Goal: Find specific page/section: Find specific page/section

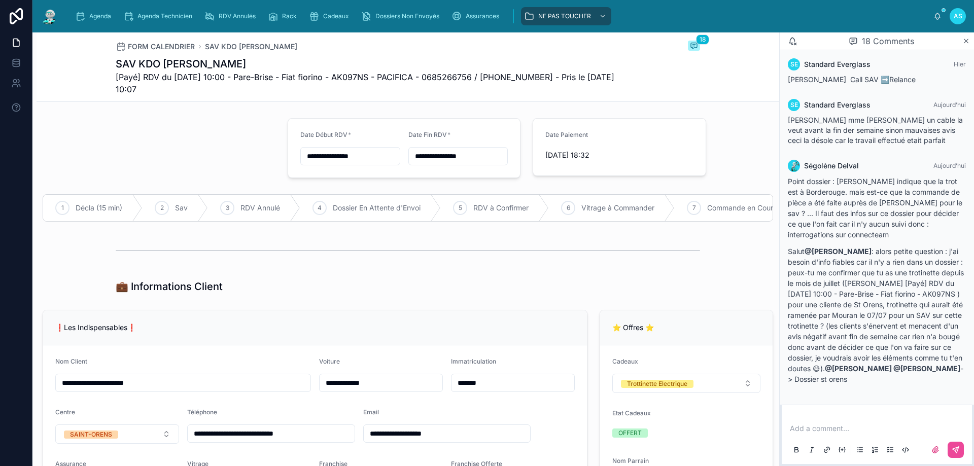
type input "**********"
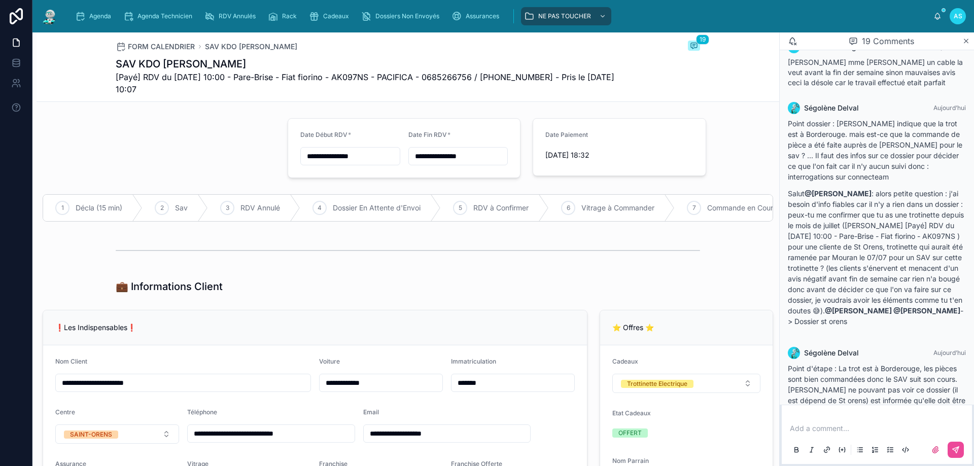
scroll to position [1003, 0]
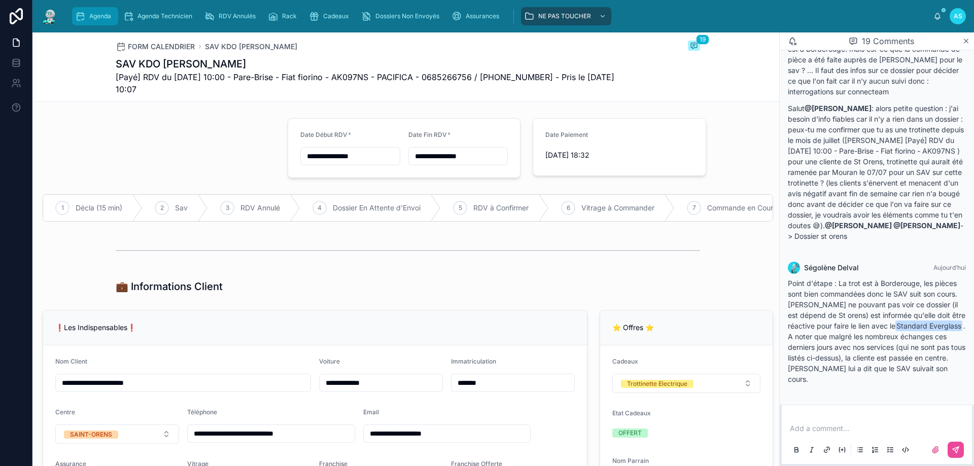
click at [94, 18] on span "Agenda" at bounding box center [100, 16] width 22 height 8
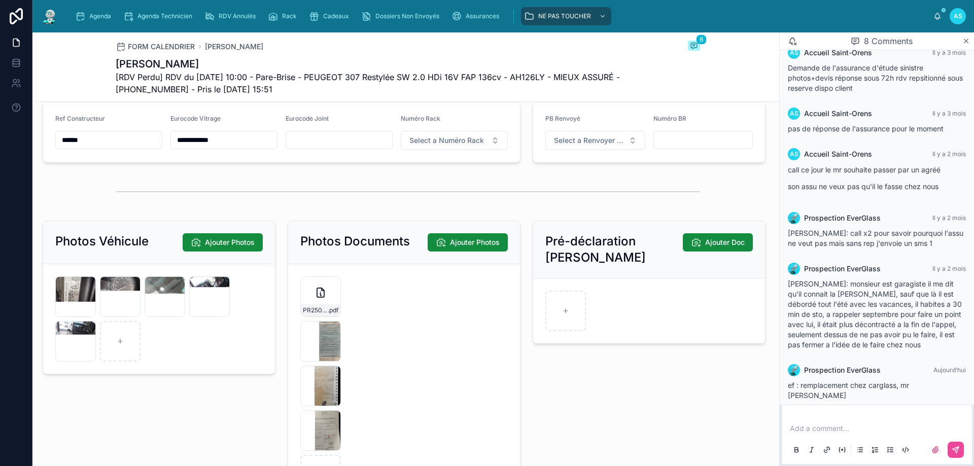
scroll to position [1319, 0]
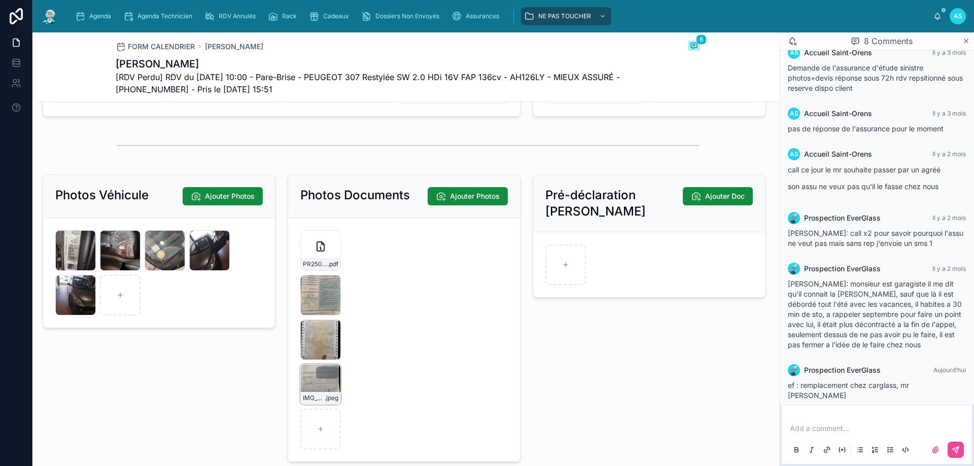
click at [316, 397] on div "IMG_7802 .jpeg" at bounding box center [320, 384] width 41 height 41
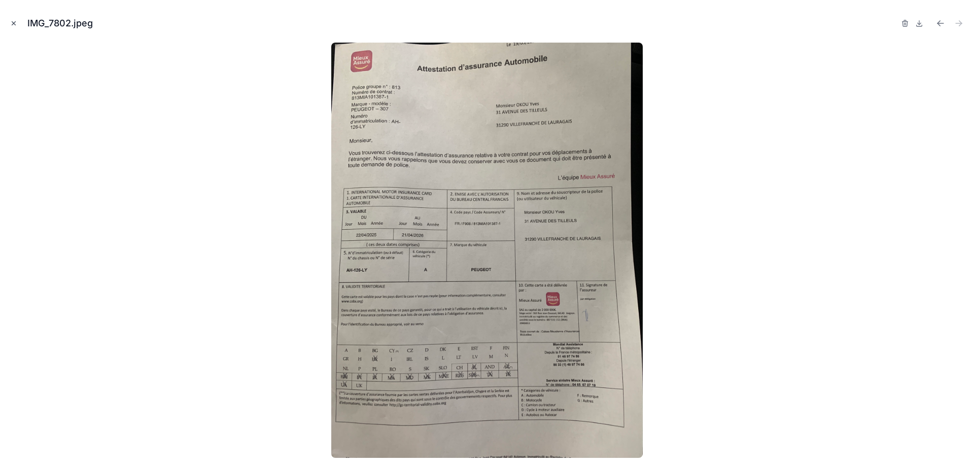
click at [13, 24] on icon "Close modal" at bounding box center [14, 24] width 4 height 4
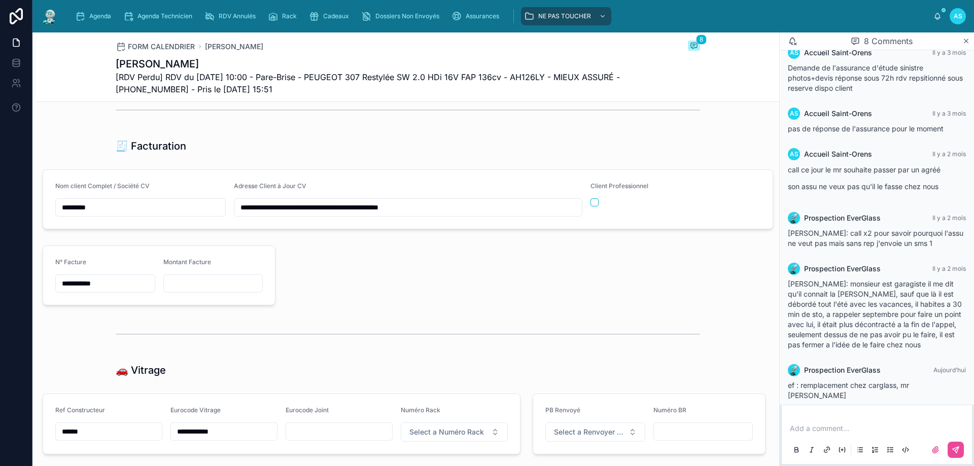
scroll to position [812, 0]
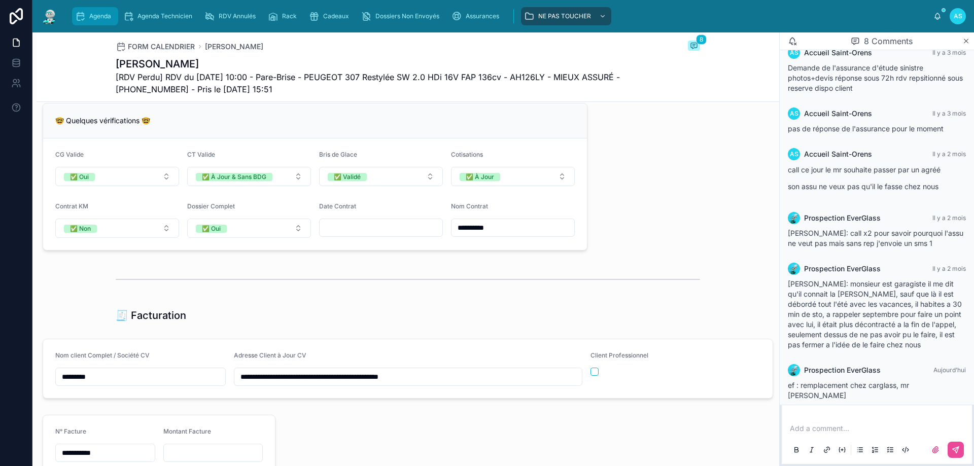
click at [95, 11] on div "Agenda" at bounding box center [95, 16] width 40 height 16
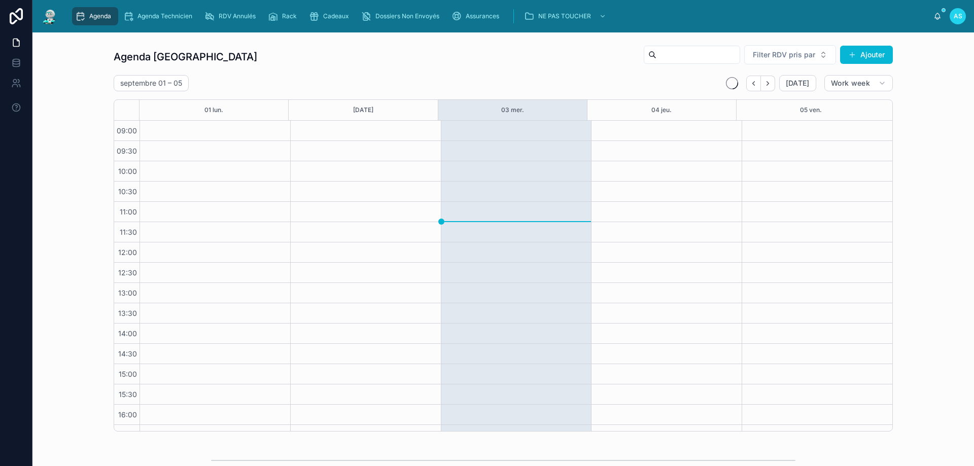
scroll to position [55, 0]
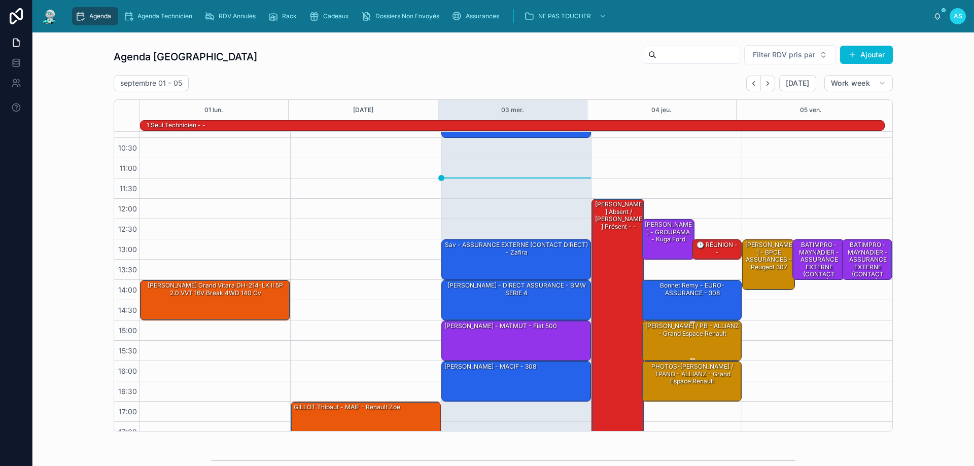
click at [685, 350] on div "[PERSON_NAME] / PB - ALLIANZ - Grand espace Renault" at bounding box center [692, 340] width 97 height 39
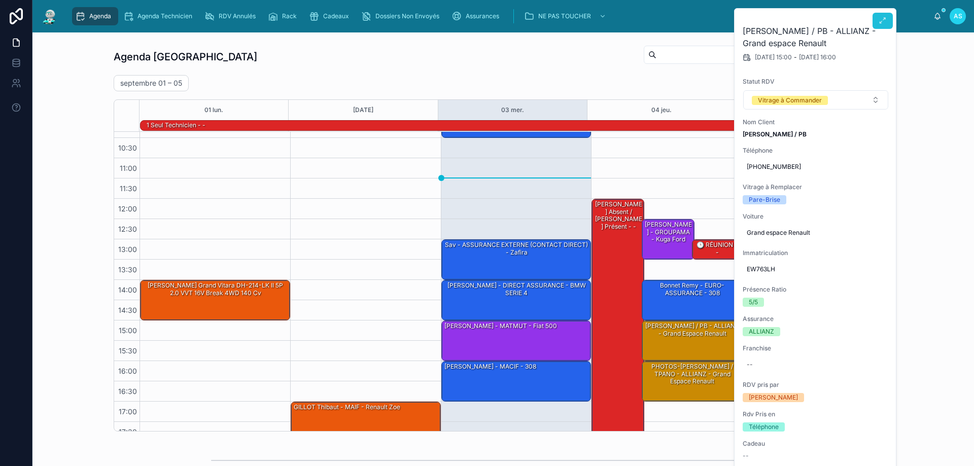
click at [878, 23] on button at bounding box center [883, 21] width 20 height 16
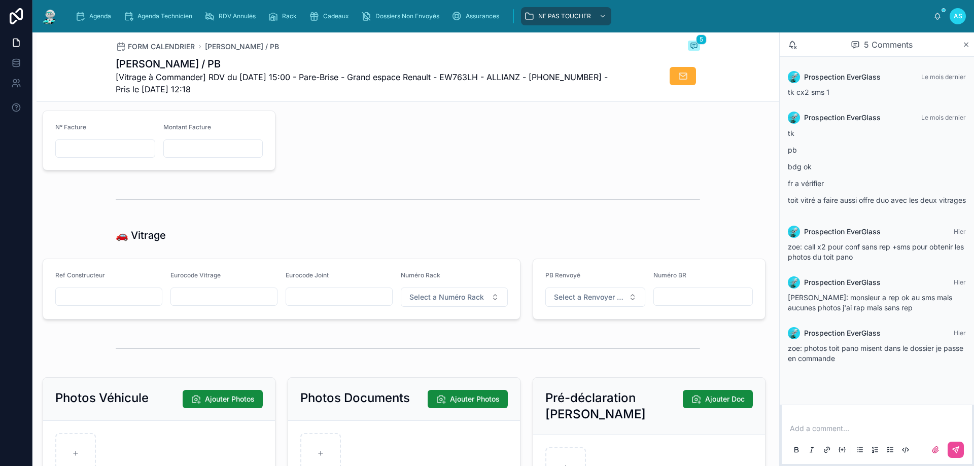
scroll to position [1330, 0]
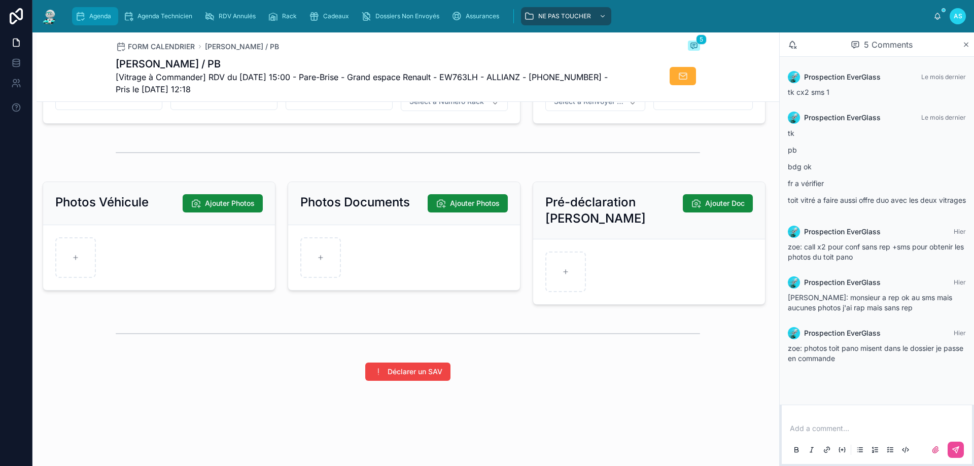
click at [105, 19] on span "Agenda" at bounding box center [100, 16] width 22 height 8
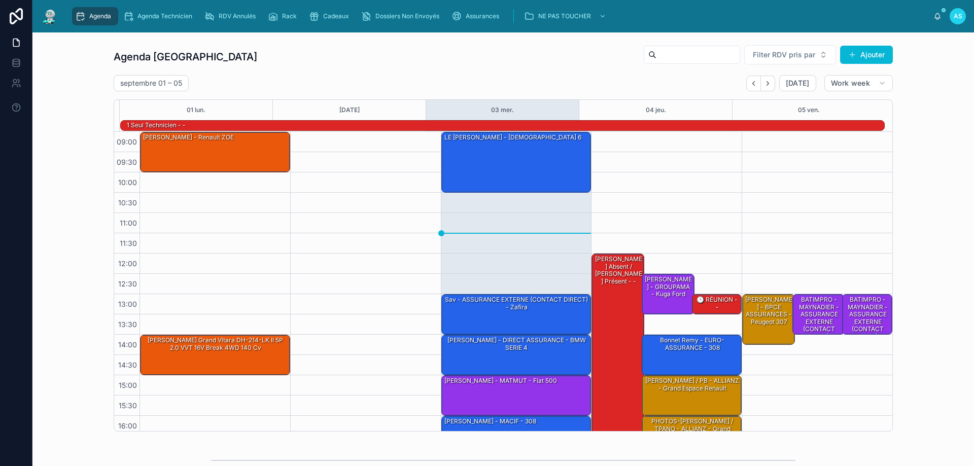
scroll to position [66, 0]
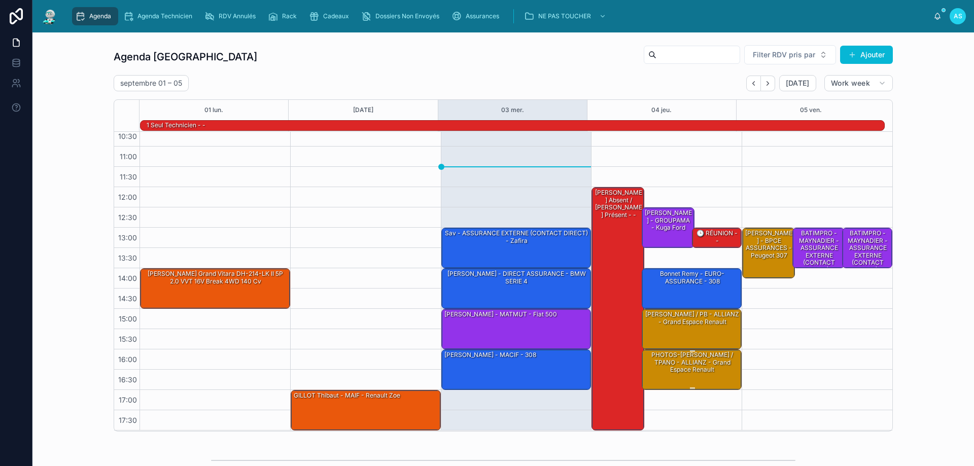
click at [672, 366] on div "PHOTOS-[PERSON_NAME] / TPANO - ALLIANZ - Grand espace Renault" at bounding box center [692, 363] width 97 height 24
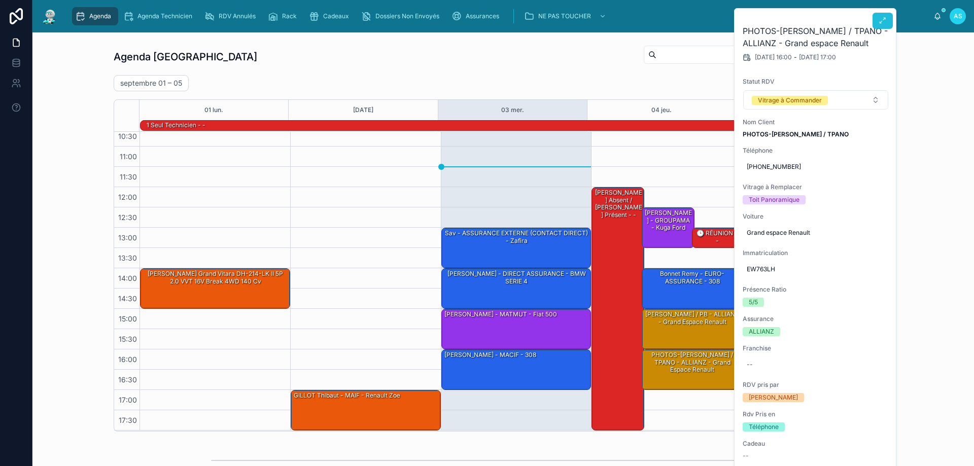
click at [878, 21] on button at bounding box center [883, 21] width 20 height 16
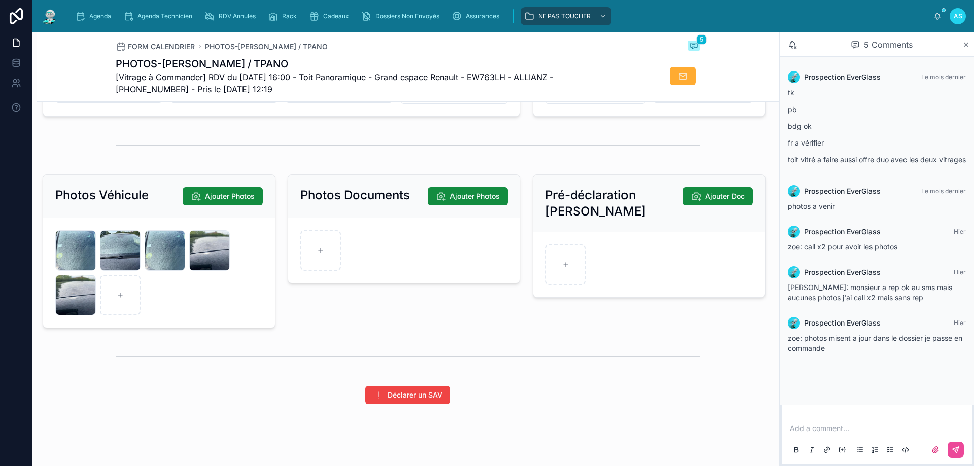
scroll to position [1350, 0]
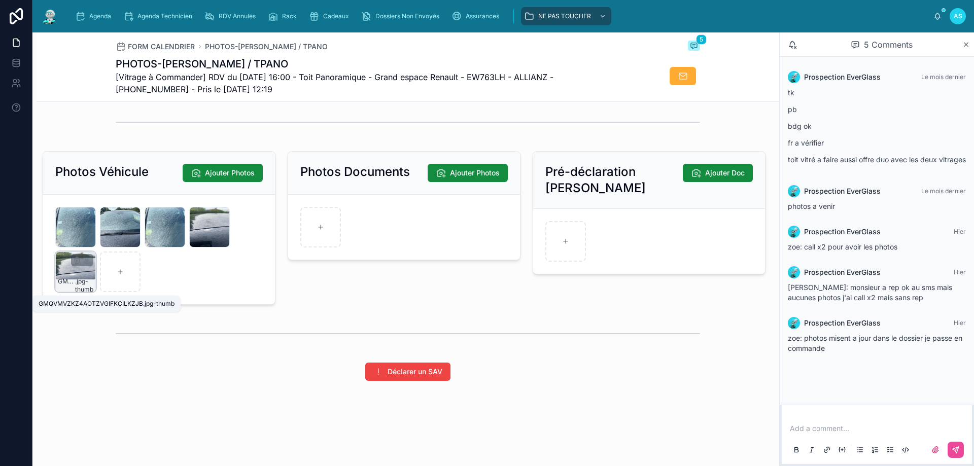
click at [80, 279] on span ".jpg-thumb" at bounding box center [84, 286] width 18 height 16
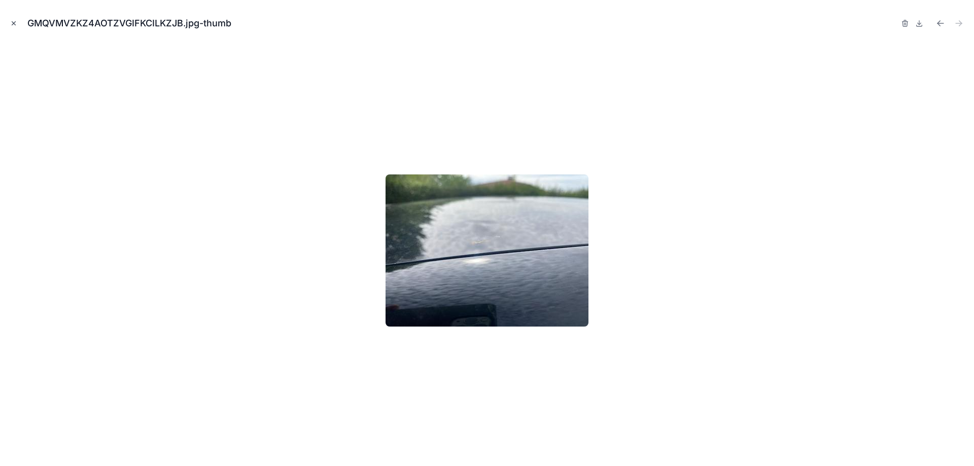
click at [15, 23] on icon "Close modal" at bounding box center [13, 23] width 7 height 7
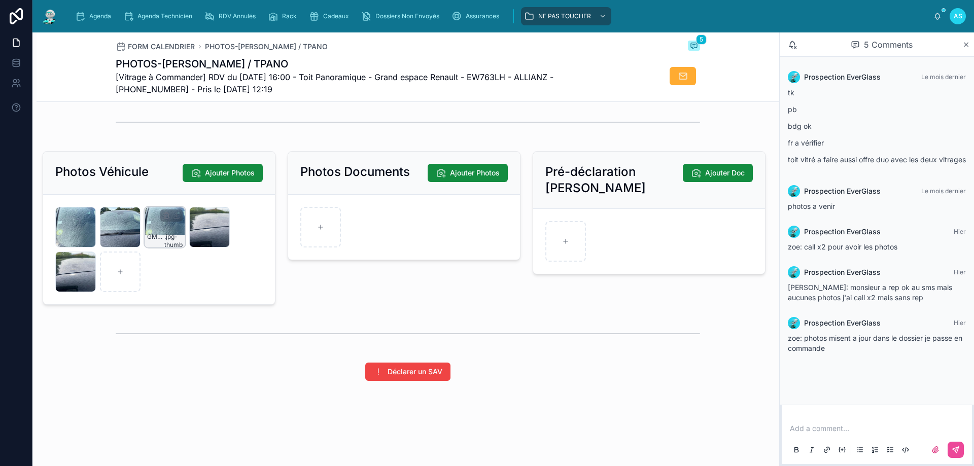
click at [171, 229] on div "GMQVMVYVN84CUHE7CWCIXM7UB3 .jpg-thumb" at bounding box center [165, 227] width 41 height 41
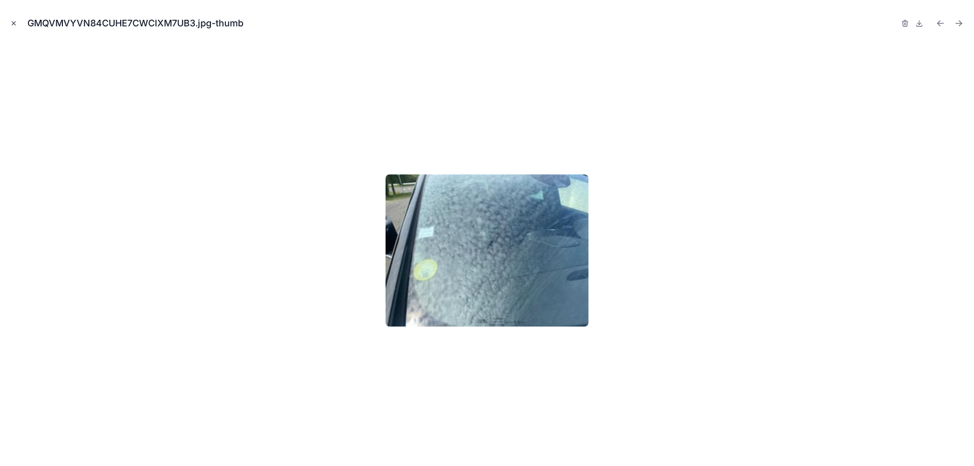
click at [15, 27] on button "Close modal" at bounding box center [13, 23] width 11 height 11
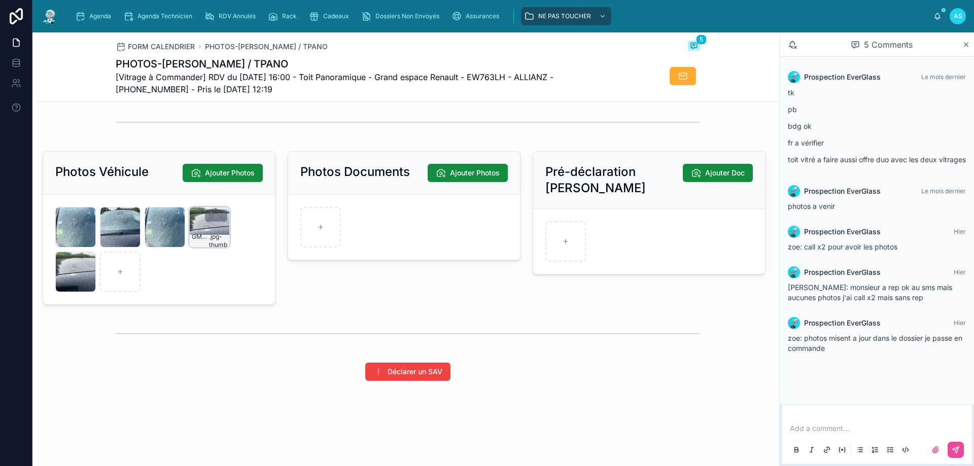
click at [207, 230] on div "GMQVMVZKZ4AOTZVGIFKCILKZJB .jpg-thumb" at bounding box center [209, 227] width 41 height 41
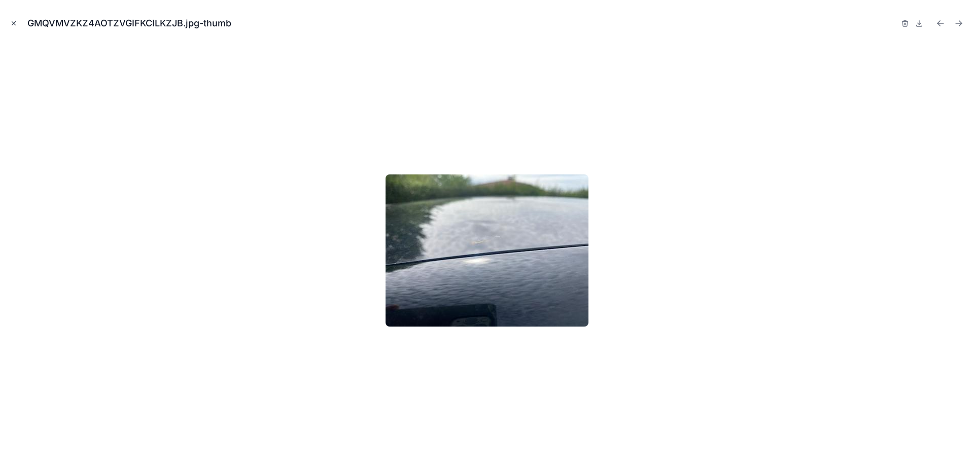
click at [18, 21] on button "Close modal" at bounding box center [13, 23] width 11 height 11
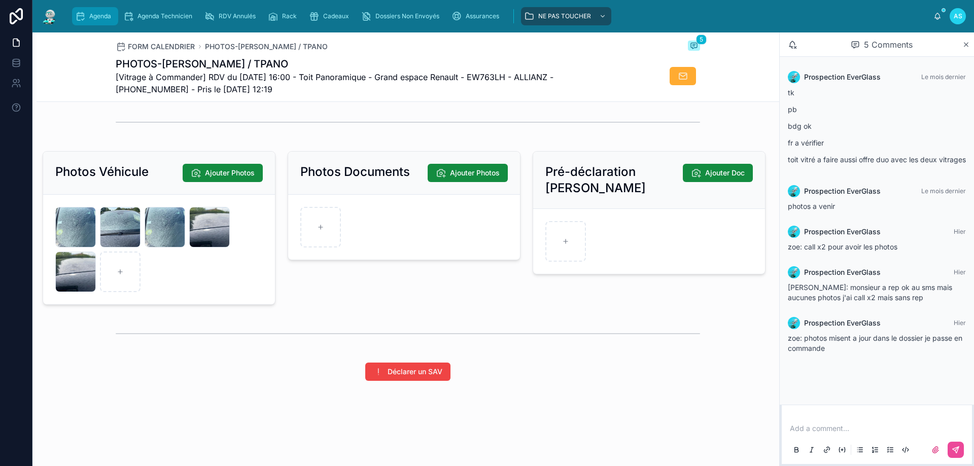
click at [94, 20] on div "Agenda" at bounding box center [95, 16] width 40 height 16
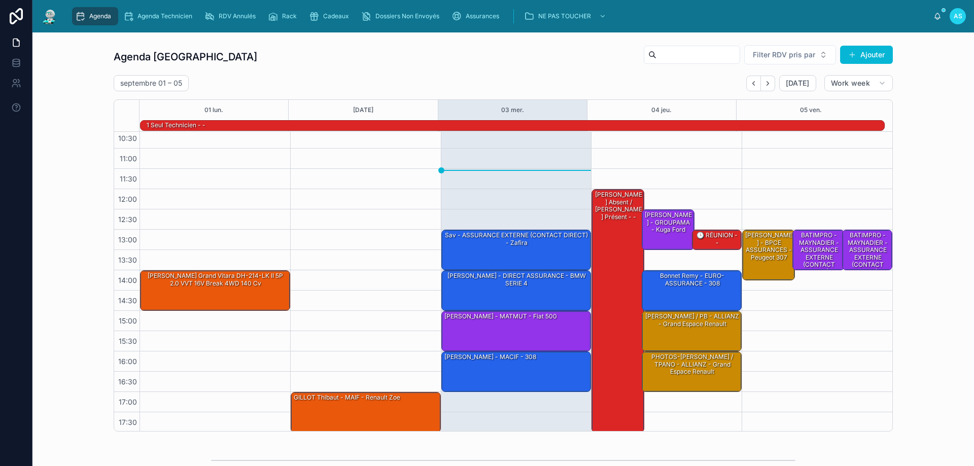
scroll to position [66, 0]
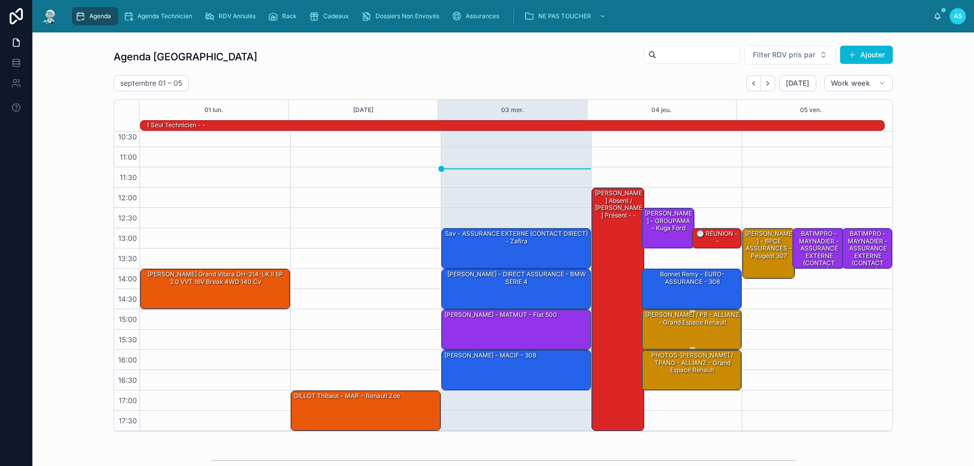
click at [649, 325] on div "[PERSON_NAME] / PB - ALLIANZ - Grand espace Renault" at bounding box center [692, 319] width 97 height 17
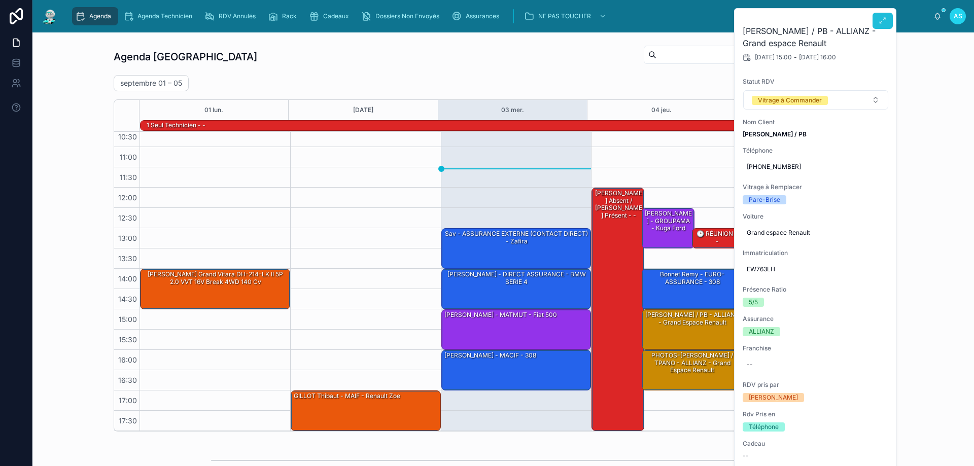
click at [877, 24] on button at bounding box center [883, 21] width 20 height 16
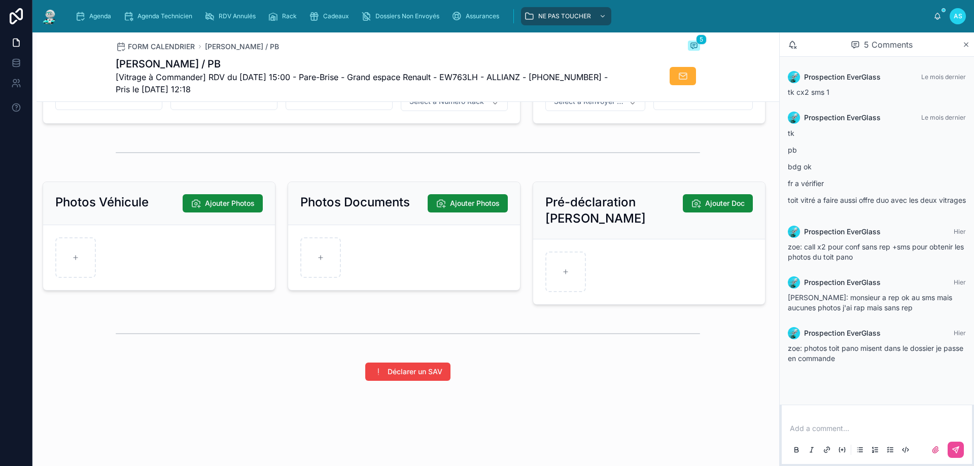
scroll to position [1330, 0]
click at [95, 17] on span "Agenda" at bounding box center [100, 16] width 22 height 8
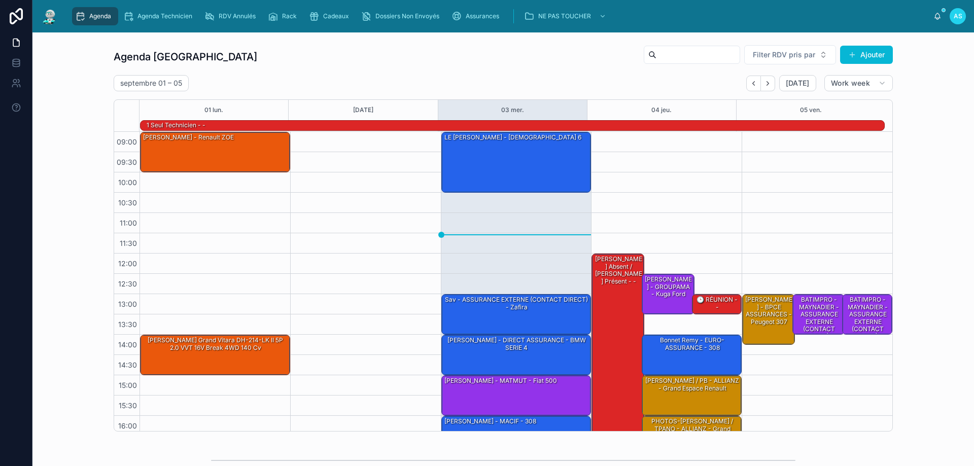
scroll to position [66, 0]
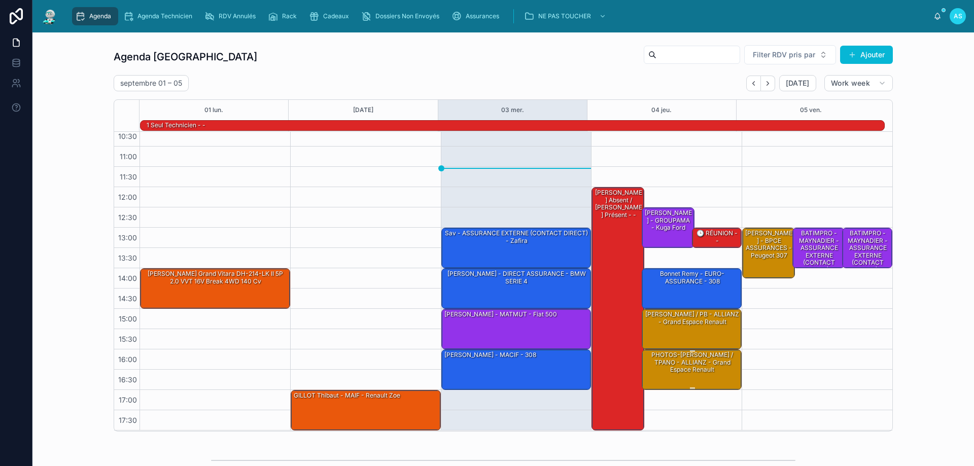
click at [652, 368] on div "PHOTOS-[PERSON_NAME] / TPANO - ALLIANZ - Grand espace Renault" at bounding box center [692, 363] width 97 height 24
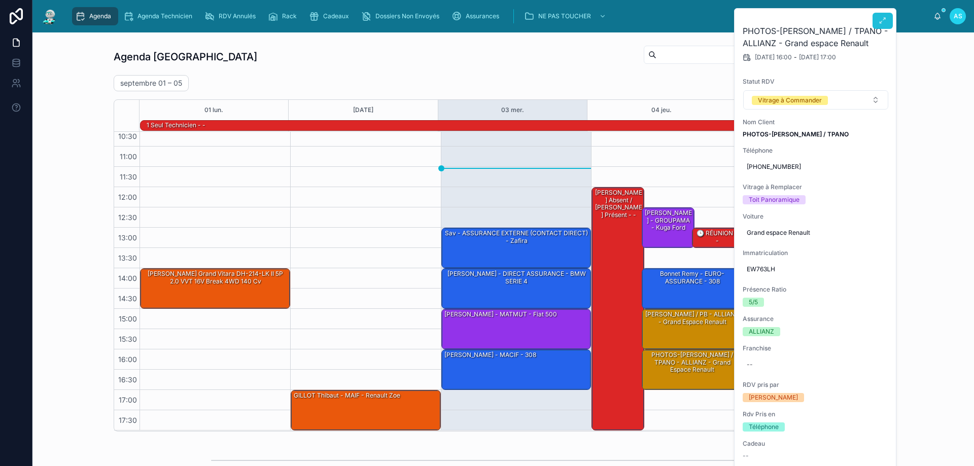
click at [879, 25] on span at bounding box center [883, 21] width 8 height 8
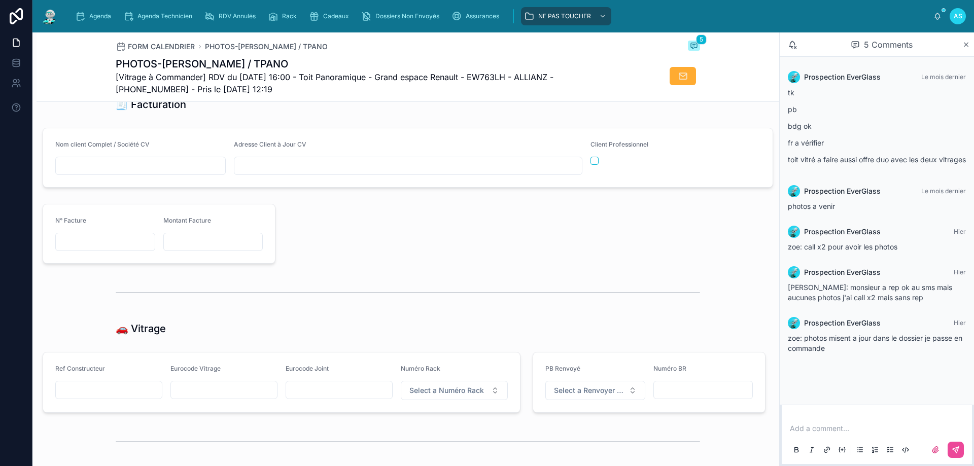
scroll to position [1269, 0]
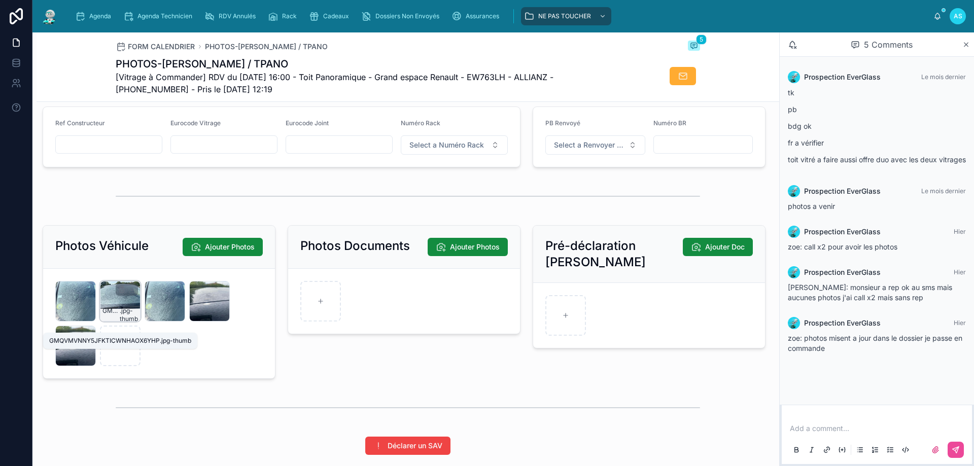
click at [121, 317] on span ".jpg-thumb" at bounding box center [129, 315] width 18 height 16
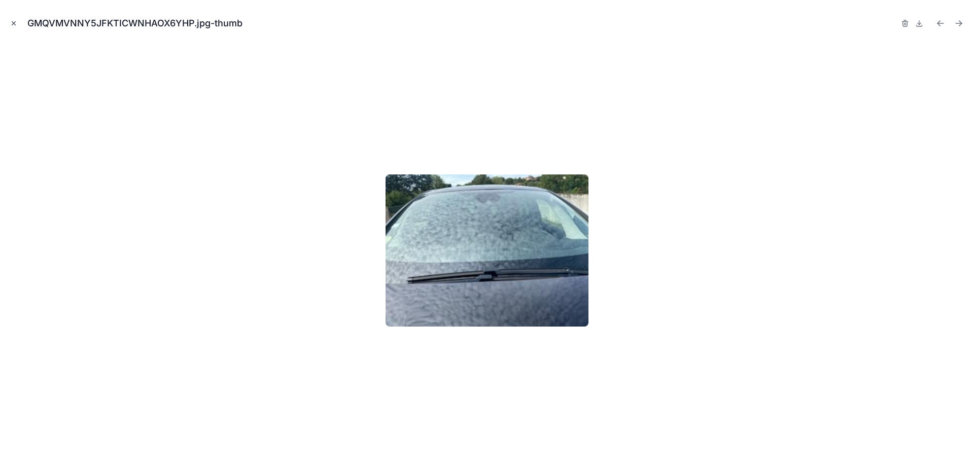
click at [15, 26] on icon "Close modal" at bounding box center [13, 23] width 7 height 7
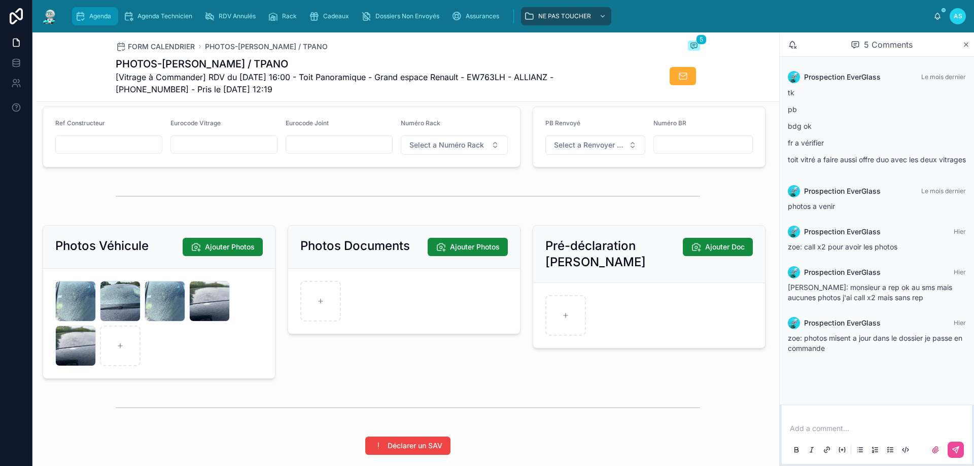
click at [114, 18] on div "Agenda" at bounding box center [95, 16] width 40 height 16
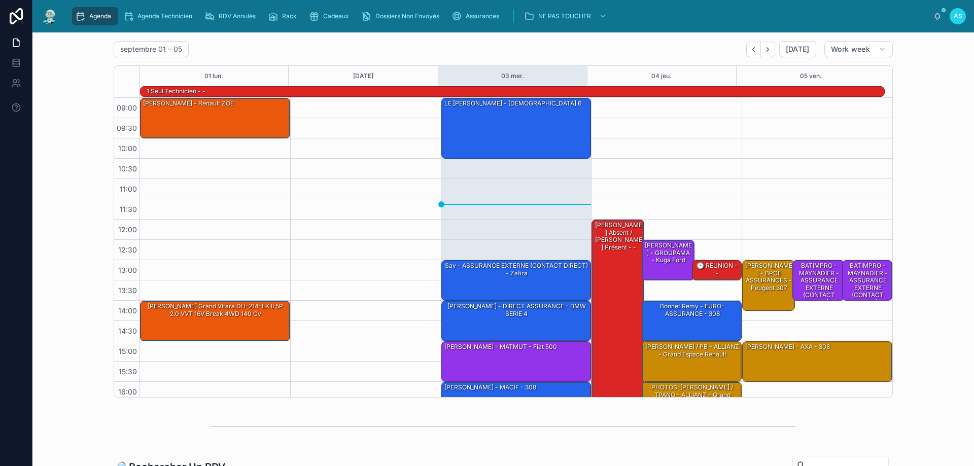
scroll to position [51, 0]
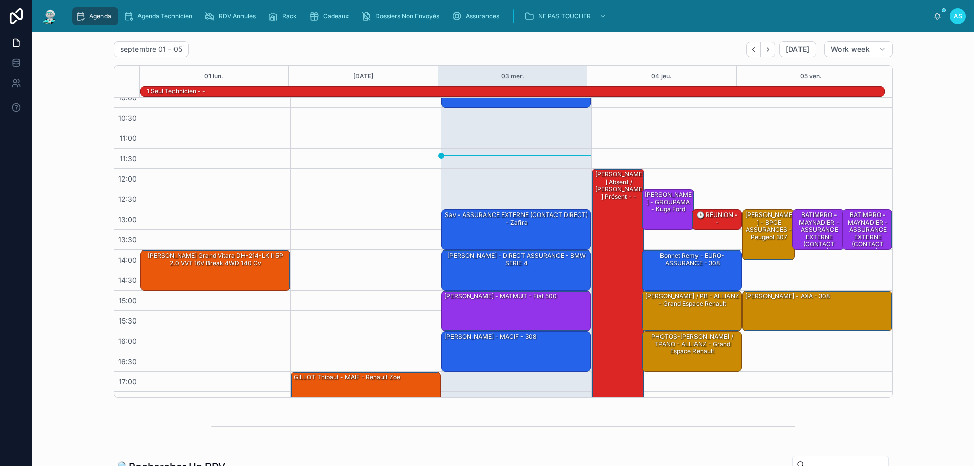
click at [78, 73] on div "Agenda Saint-Orens Filter RDV pris par Ajouter septembre 01 – 05 Today Work wee…" at bounding box center [504, 204] width 926 height 395
click at [88, 182] on div "Agenda Saint-Orens Filter RDV pris par Ajouter septembre 01 – 05 Today Work wee…" at bounding box center [504, 204] width 926 height 395
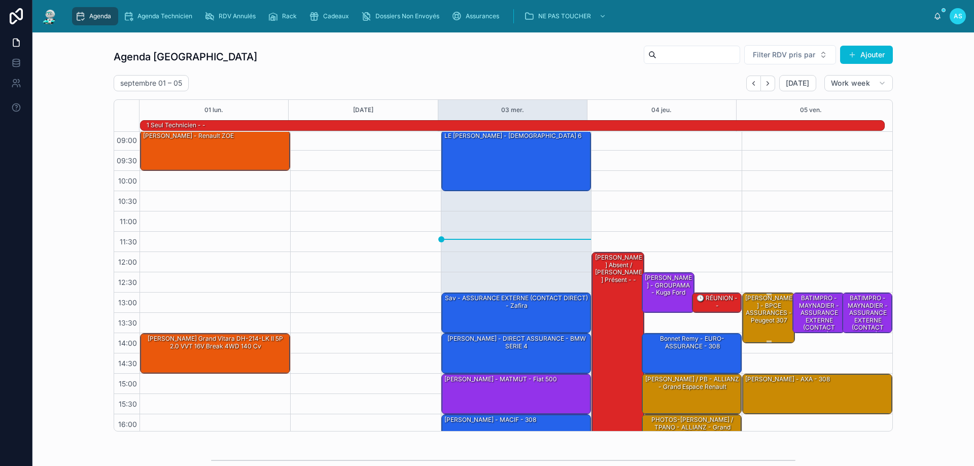
scroll to position [0, 0]
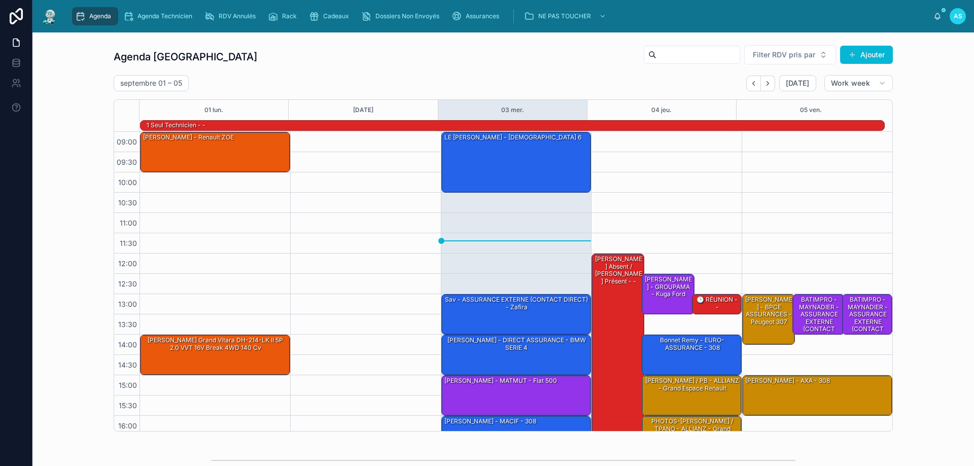
click at [261, 69] on div "Agenda Saint-Orens Filter RDV pris par Ajouter septembre 01 – 05 Today Work wee…" at bounding box center [503, 238] width 779 height 387
drag, startPoint x: 213, startPoint y: 57, endPoint x: 208, endPoint y: 55, distance: 5.5
click at [208, 55] on div "Agenda Saint-Orens Filter RDV pris par Ajouter" at bounding box center [503, 57] width 779 height 24
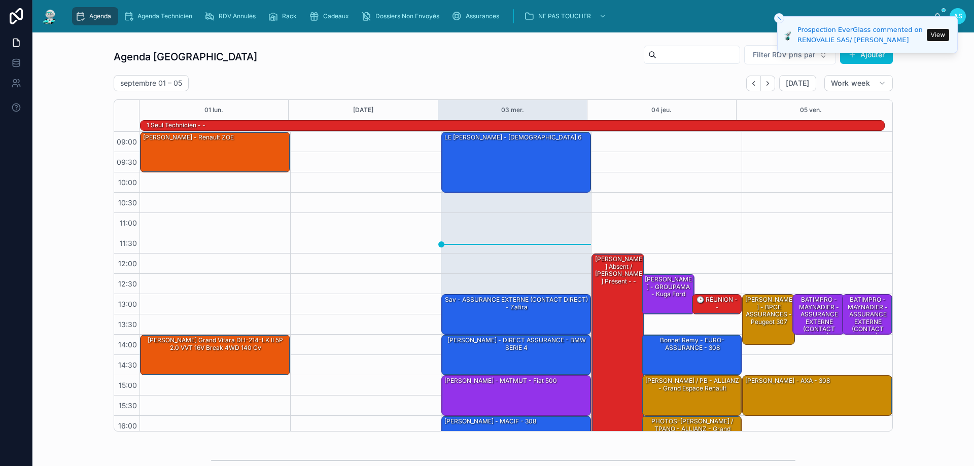
click at [937, 32] on button "View" at bounding box center [938, 35] width 22 height 12
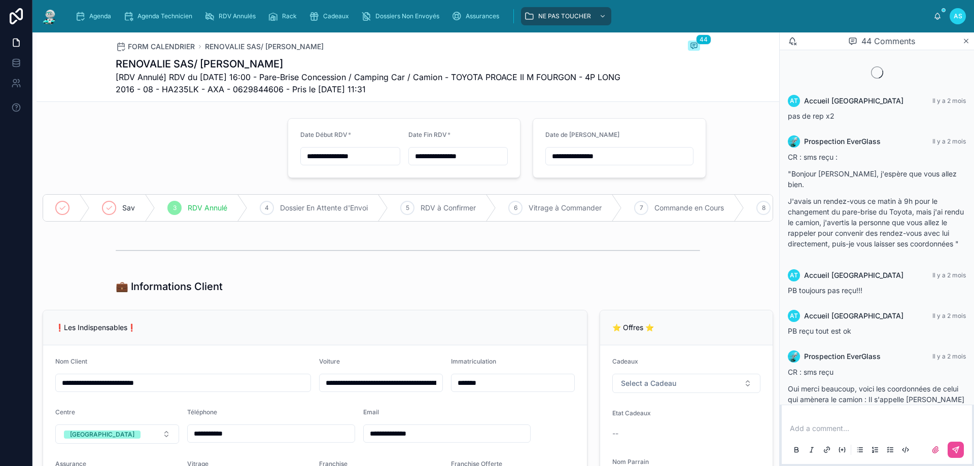
scroll to position [1092, 0]
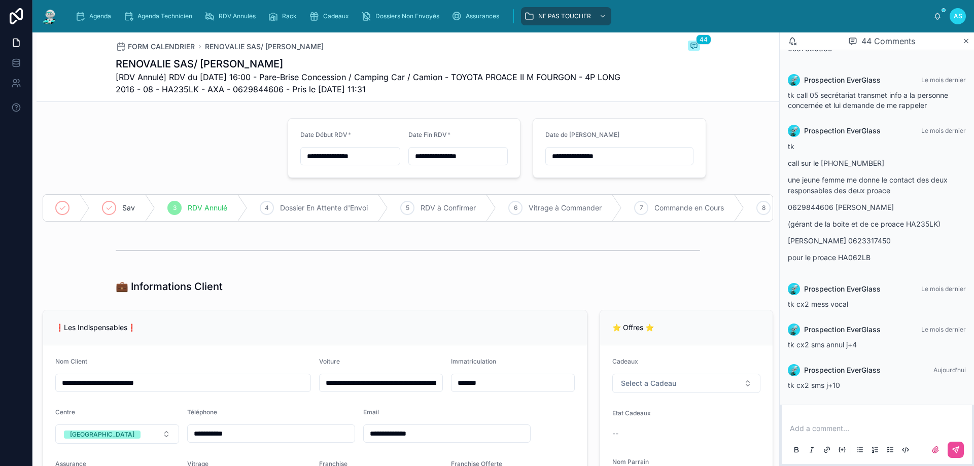
type input "**********"
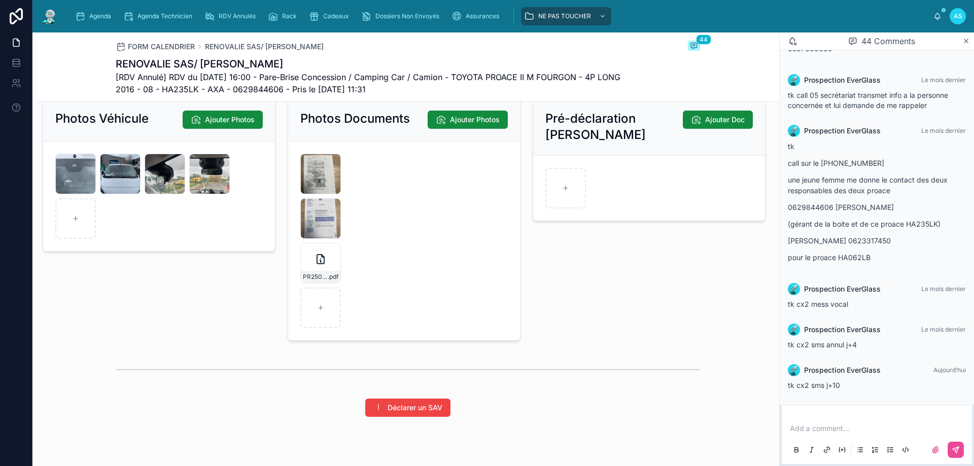
scroll to position [1472, 0]
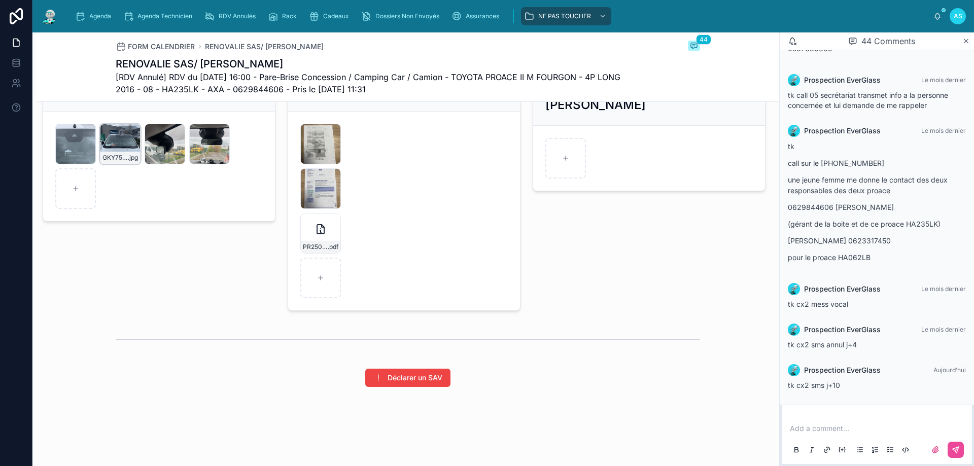
click at [120, 157] on div "GKY75VOEGX4LZ0UH4DHSRWZCEU .jpg" at bounding box center [120, 144] width 41 height 41
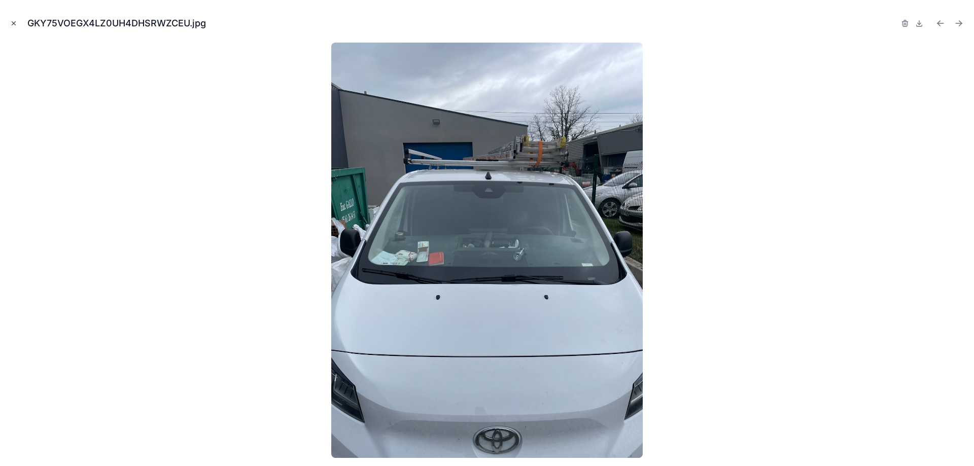
click at [12, 23] on icon "Close modal" at bounding box center [13, 23] width 7 height 7
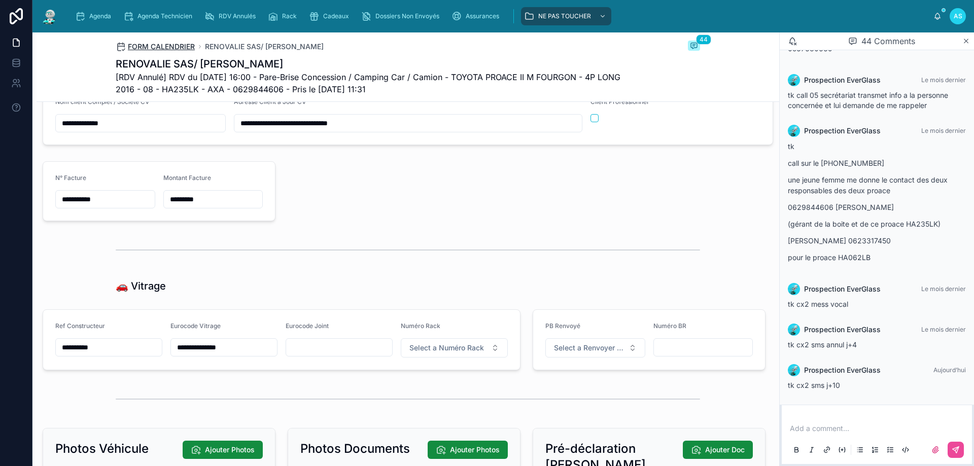
scroll to position [1079, 0]
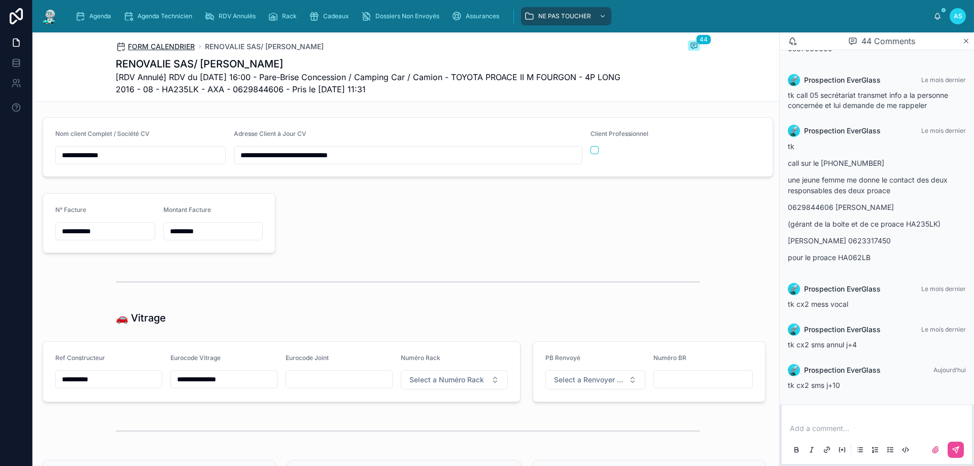
click at [164, 47] on span "FORM CALENDRIER" at bounding box center [161, 47] width 67 height 10
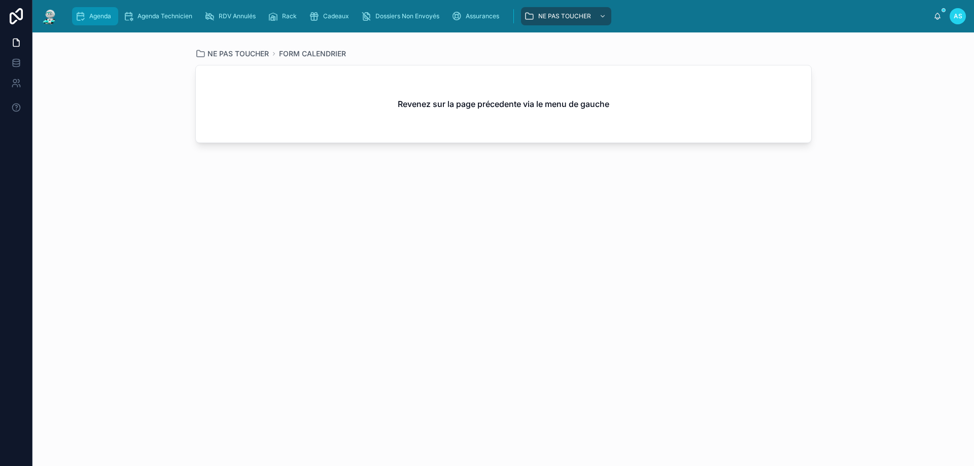
click at [92, 18] on span "Agenda" at bounding box center [100, 16] width 22 height 8
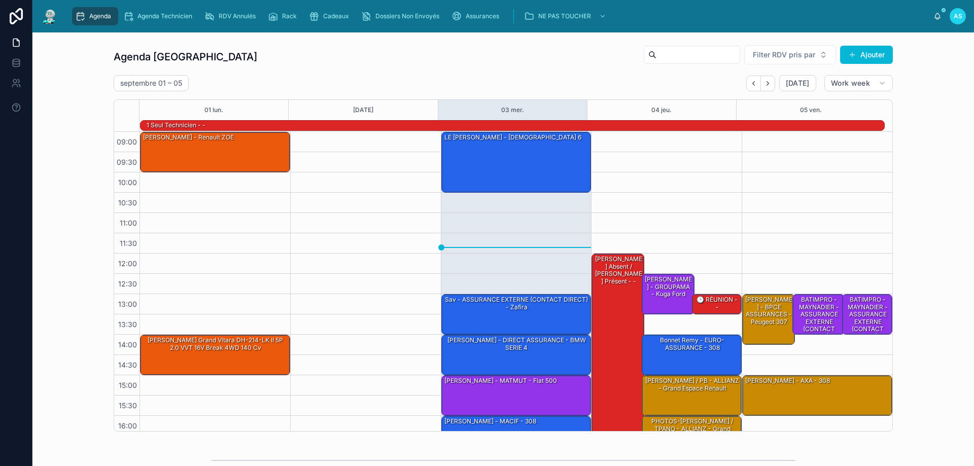
scroll to position [66, 0]
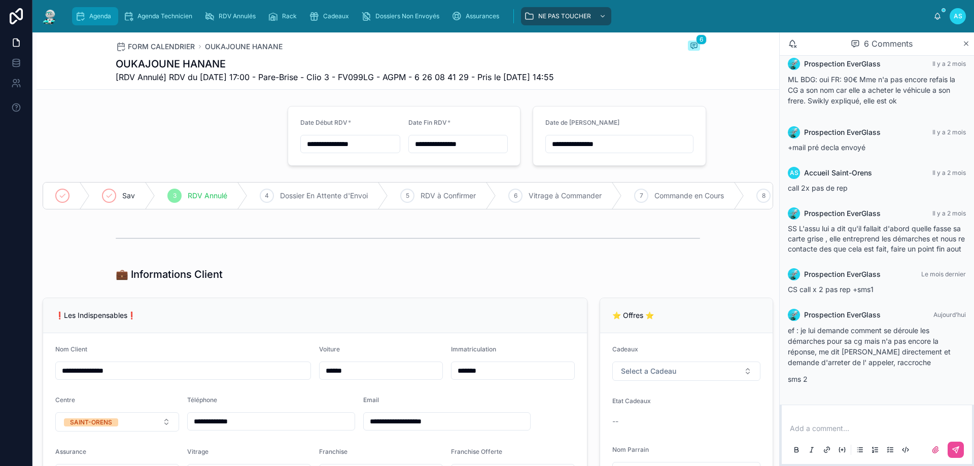
click at [88, 20] on div "Agenda" at bounding box center [95, 16] width 40 height 16
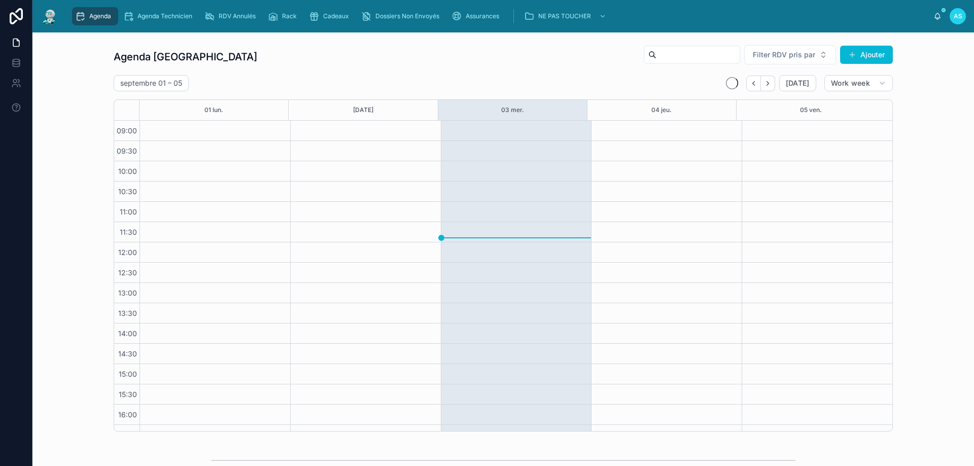
scroll to position [55, 0]
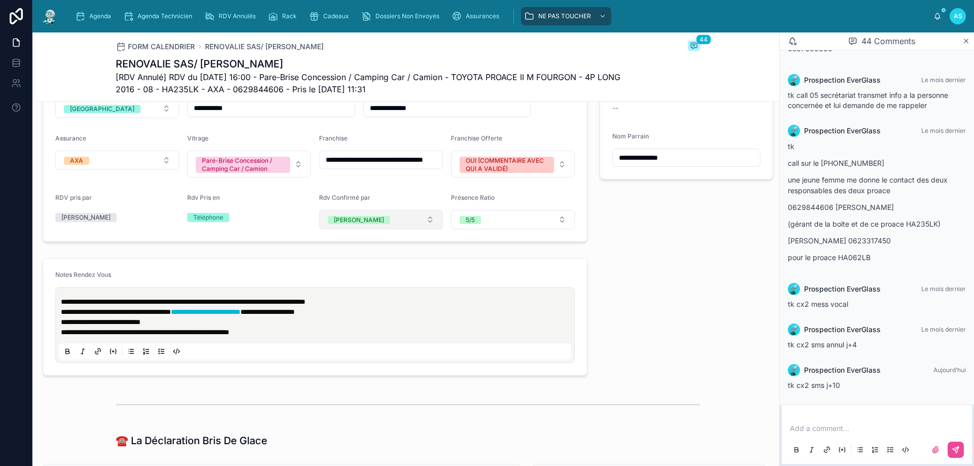
scroll to position [355, 0]
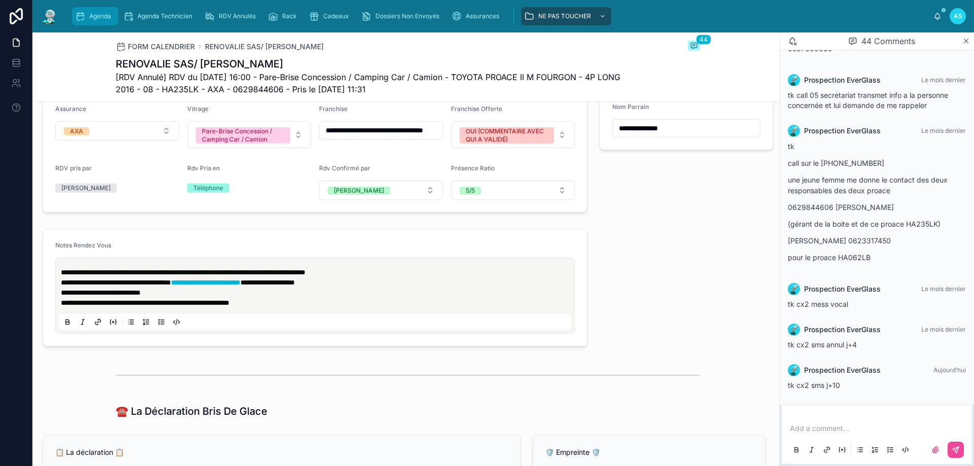
click at [94, 18] on span "Agenda" at bounding box center [100, 16] width 22 height 8
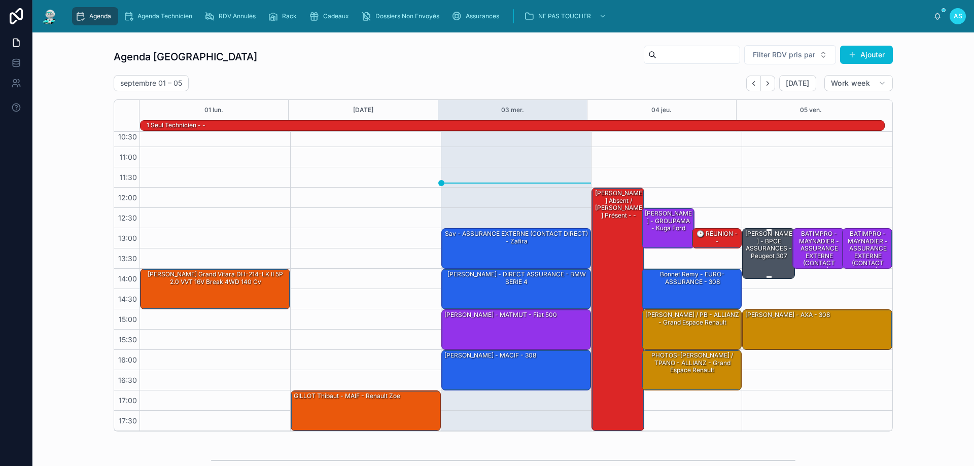
click at [765, 249] on div "[PERSON_NAME] - BPCE ASSURANCES - Peugeot 307" at bounding box center [769, 244] width 50 height 31
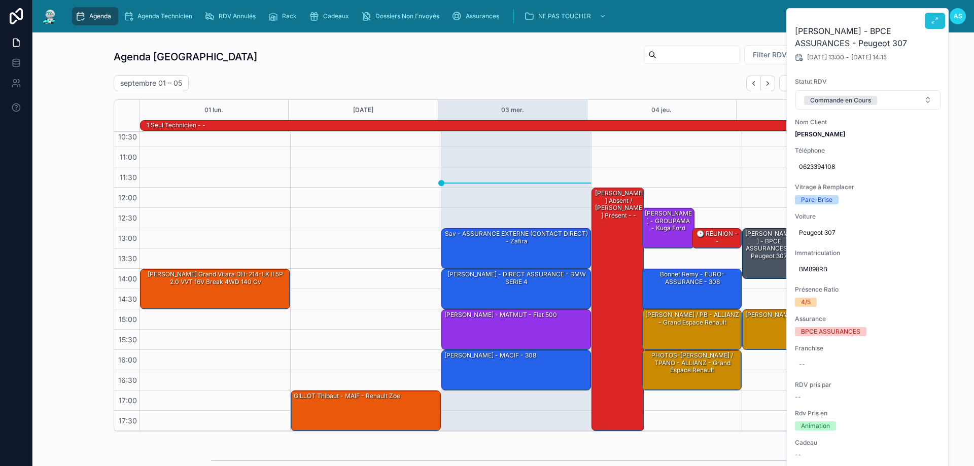
click at [931, 21] on icon at bounding box center [935, 21] width 8 height 8
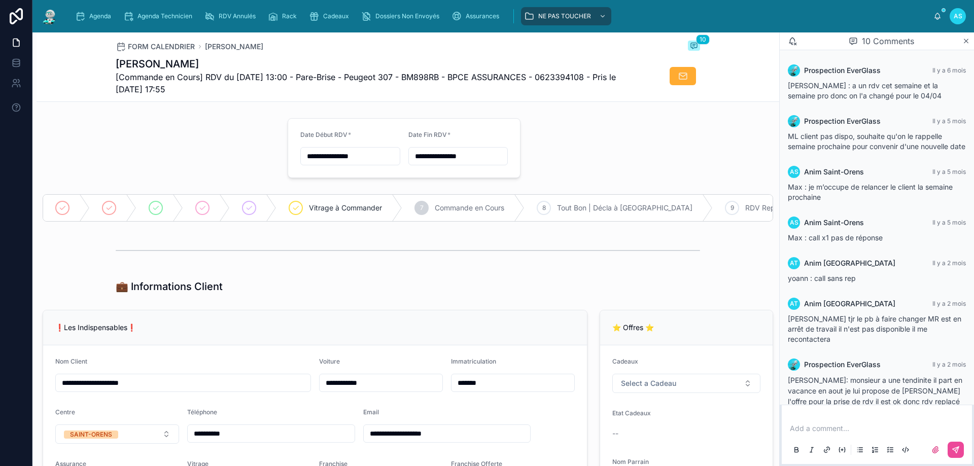
scroll to position [220, 0]
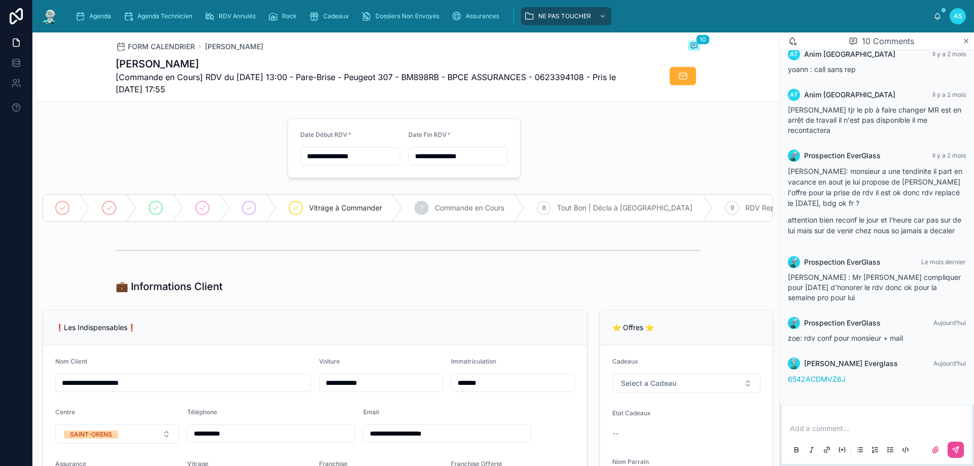
drag, startPoint x: 851, startPoint y: 381, endPoint x: 788, endPoint y: 378, distance: 63.5
click at [788, 378] on div "Marion Everglass Aujourd’hui 6542ACDMVZ6J" at bounding box center [877, 374] width 190 height 45
copy link "6542ACDMVZ6J"
click at [276, 13] on icon "scrollable content" at bounding box center [273, 16] width 10 height 10
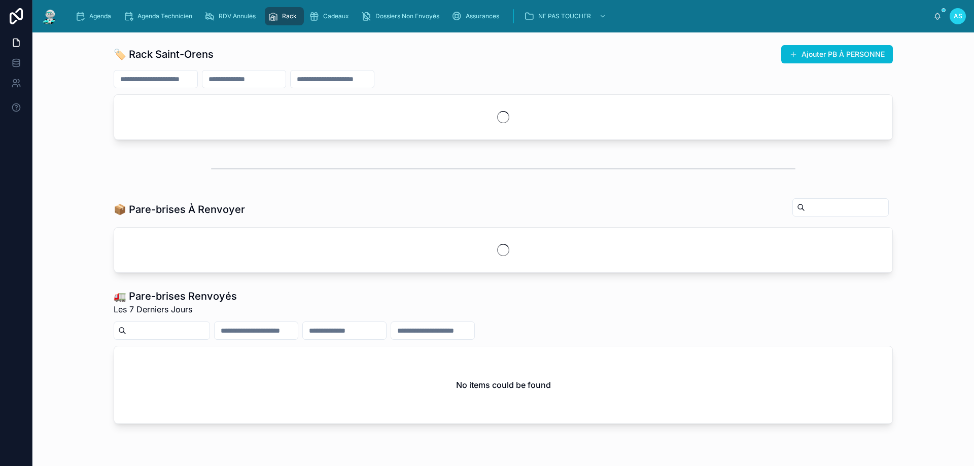
click at [181, 74] on input "text" at bounding box center [155, 79] width 83 height 14
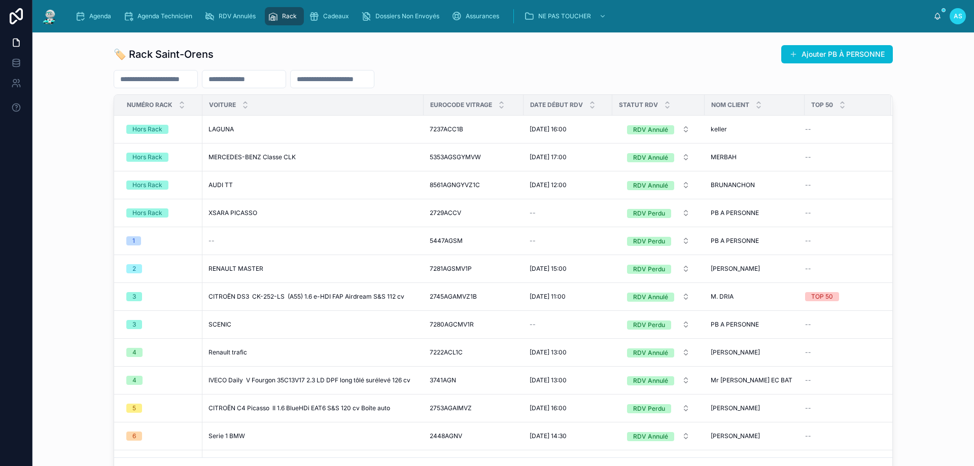
paste input "**********"
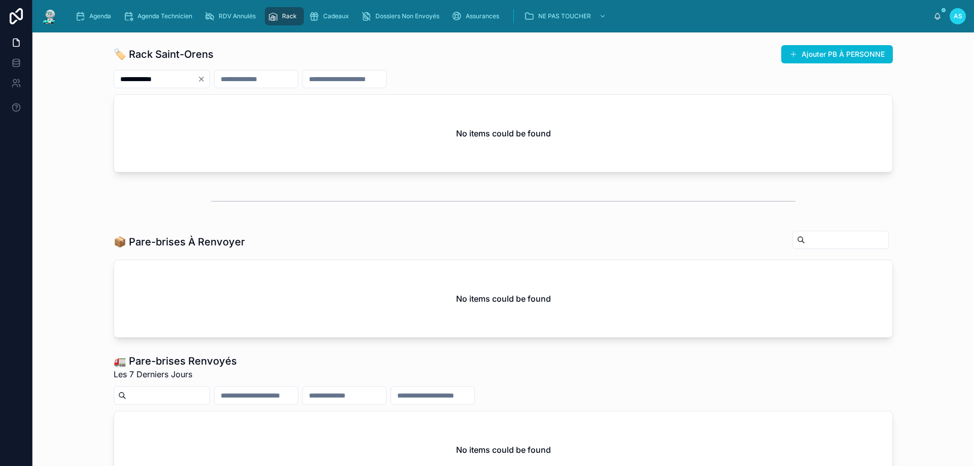
type input "**********"
click at [203, 80] on icon "Clear" at bounding box center [201, 79] width 4 height 4
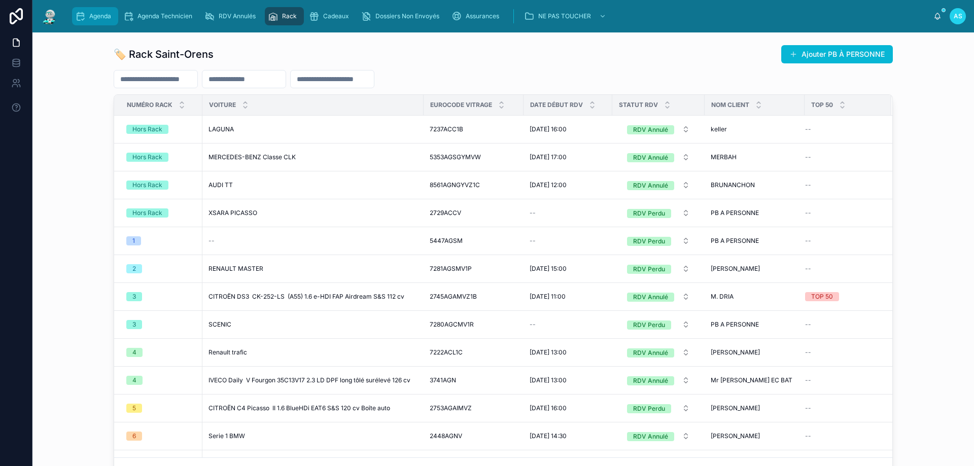
click at [88, 11] on div "Agenda" at bounding box center [95, 16] width 40 height 16
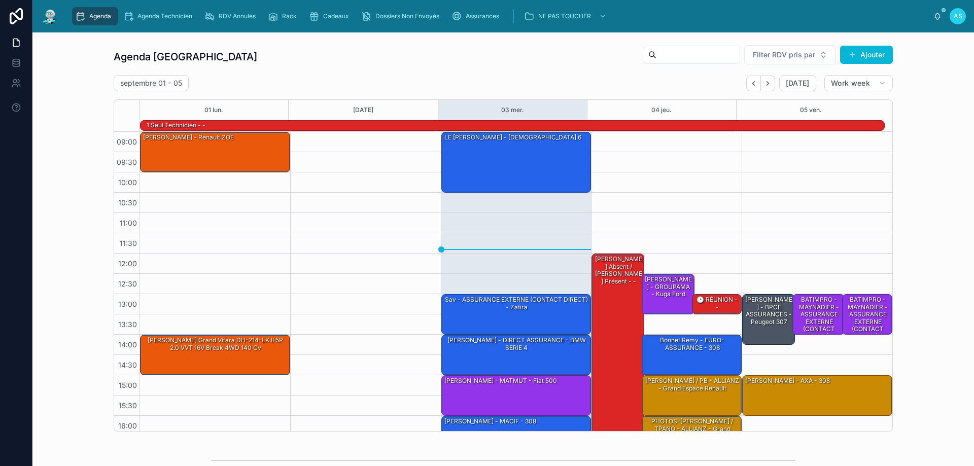
scroll to position [66, 0]
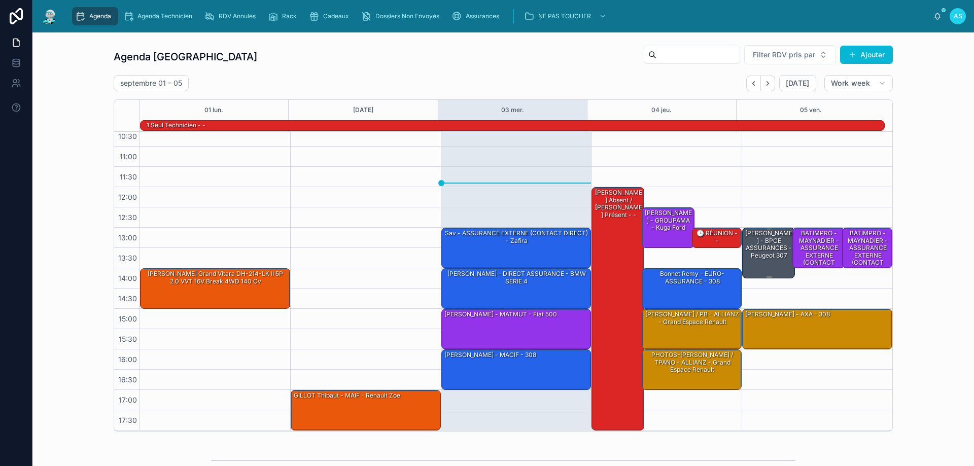
click at [752, 260] on div "[PERSON_NAME] - BPCE ASSURANCES - Peugeot 307" at bounding box center [769, 244] width 50 height 31
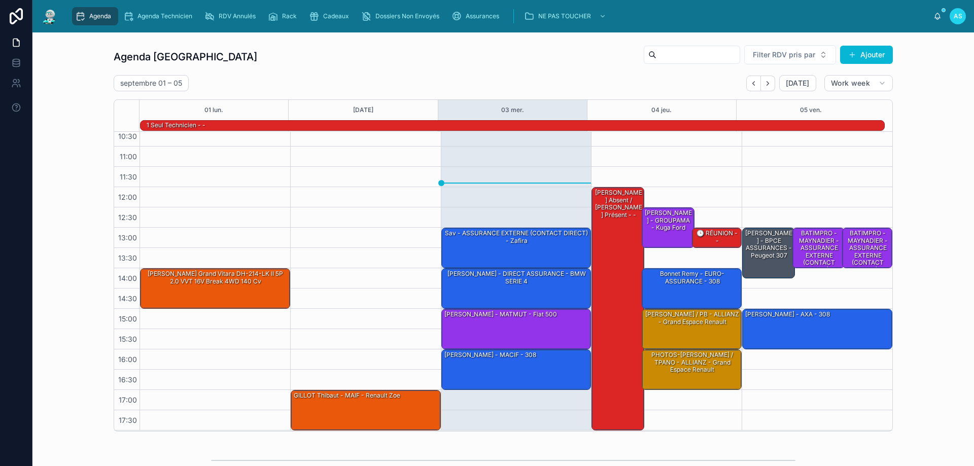
click at [507, 47] on div "Agenda Saint-Orens Filter RDV pris par Ajouter" at bounding box center [503, 57] width 779 height 24
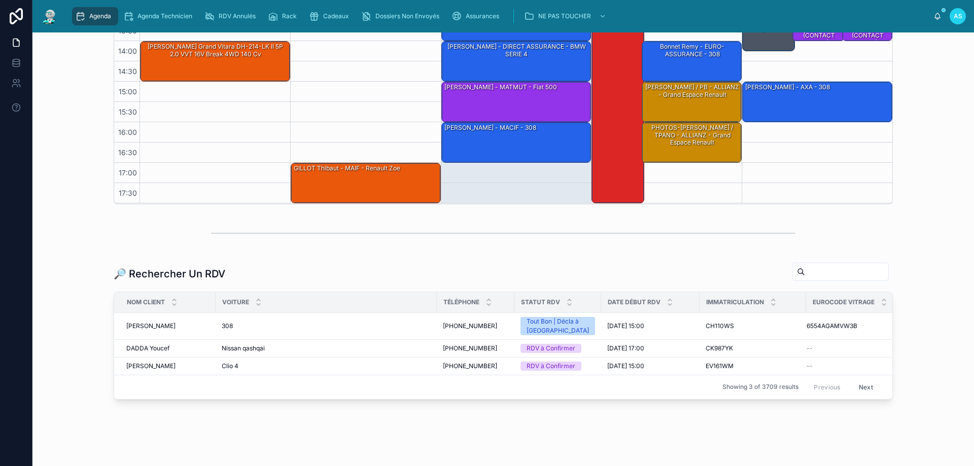
scroll to position [246, 0]
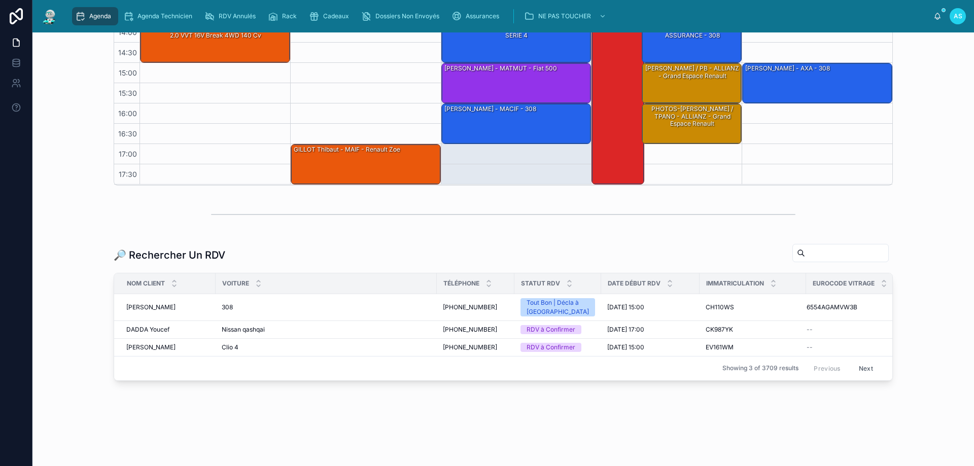
click at [817, 256] on input "text" at bounding box center [846, 253] width 83 height 14
paste input "**********"
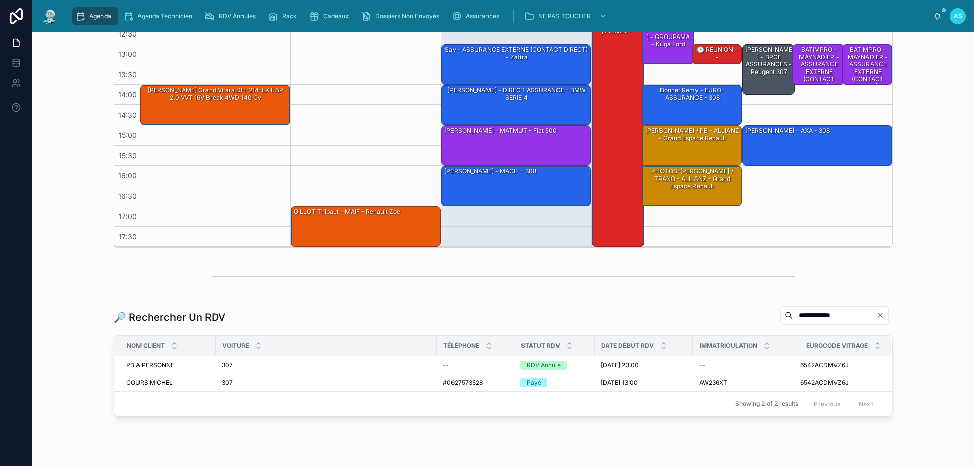
scroll to position [219, 0]
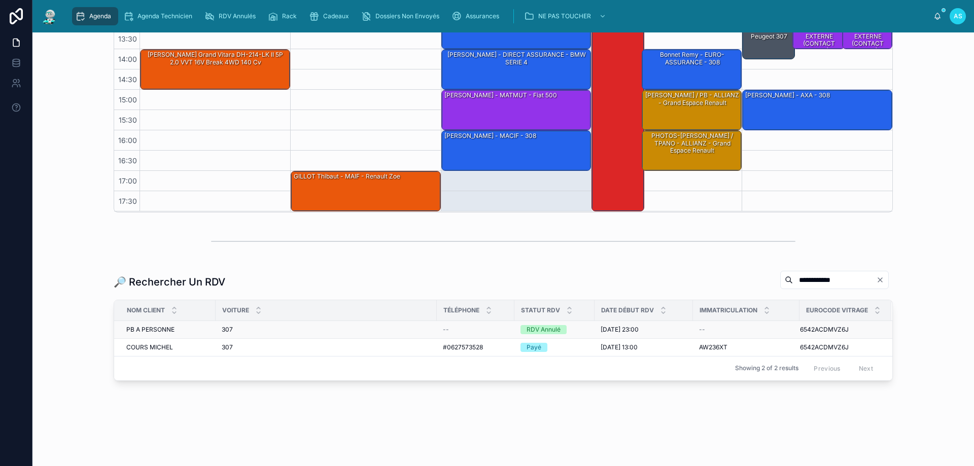
type input "**********"
click at [601, 332] on span "15/10/2023 23:00" at bounding box center [620, 330] width 38 height 8
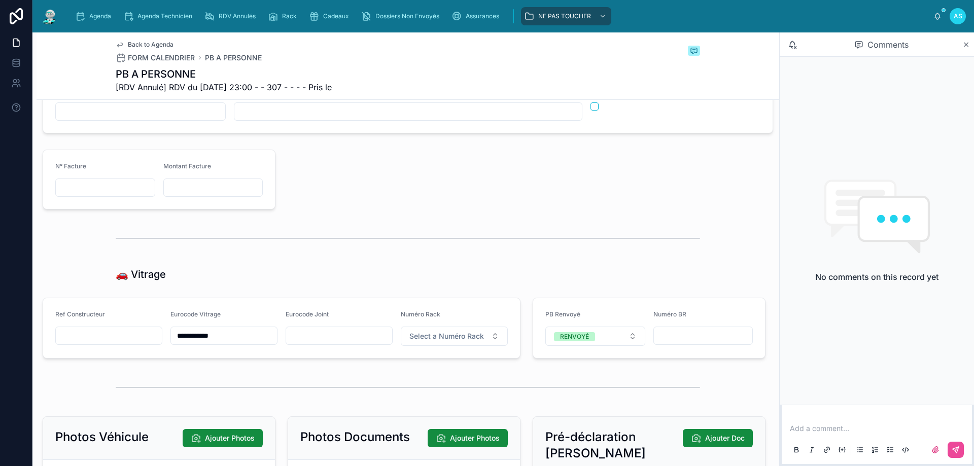
scroll to position [1116, 0]
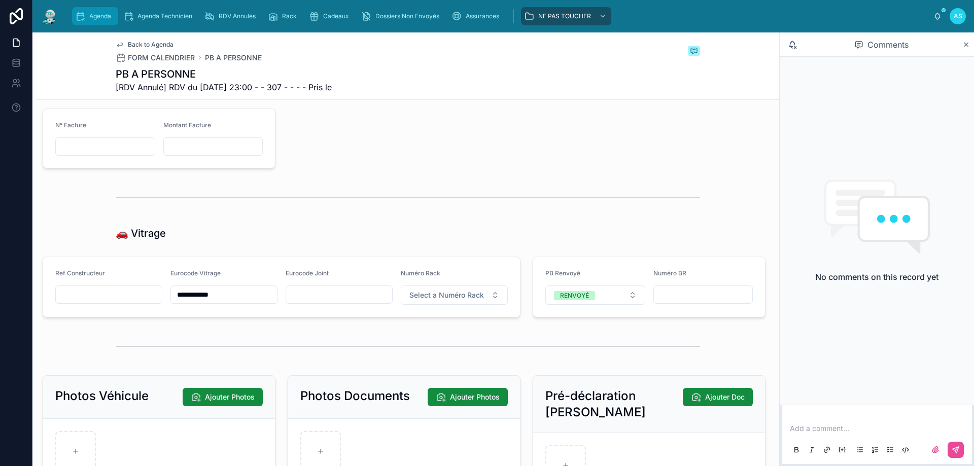
click at [79, 13] on icon "scrollable content" at bounding box center [80, 16] width 10 height 10
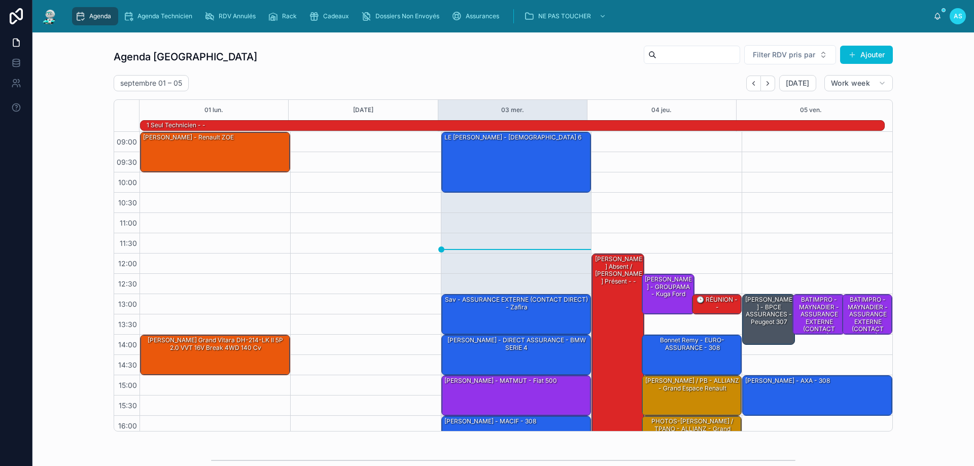
scroll to position [66, 0]
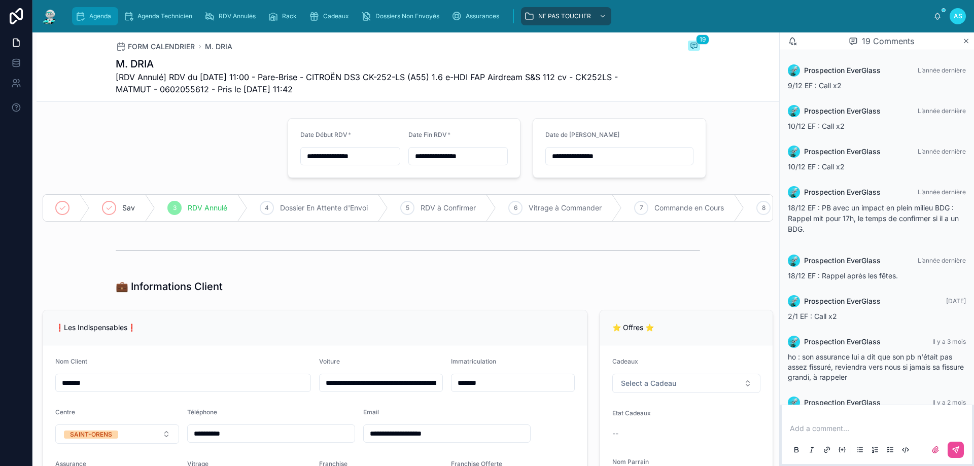
click at [85, 13] on icon "scrollable content" at bounding box center [80, 16] width 10 height 10
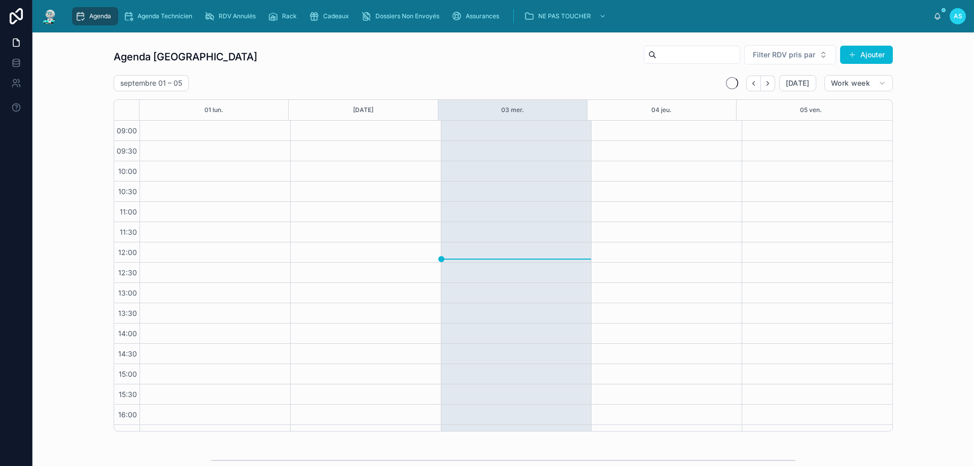
scroll to position [55, 0]
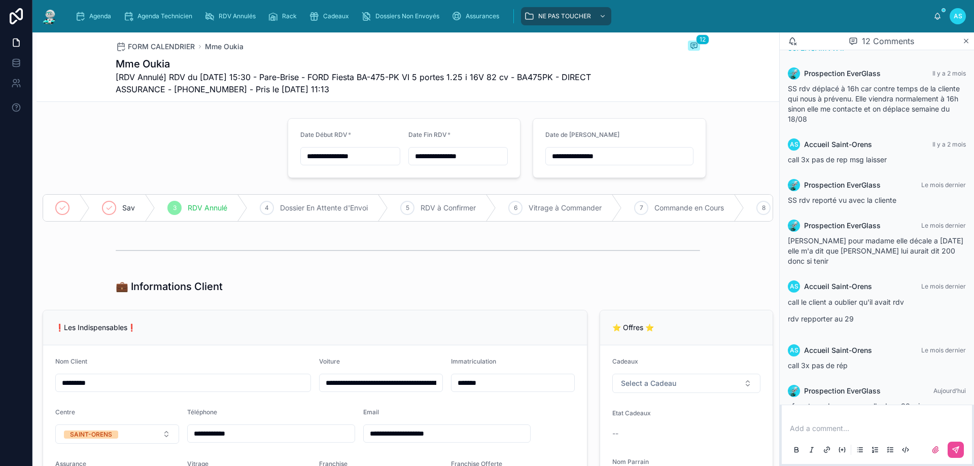
scroll to position [234, 0]
click at [108, 11] on div "Agenda" at bounding box center [95, 16] width 40 height 16
